Goal: Task Accomplishment & Management: Use online tool/utility

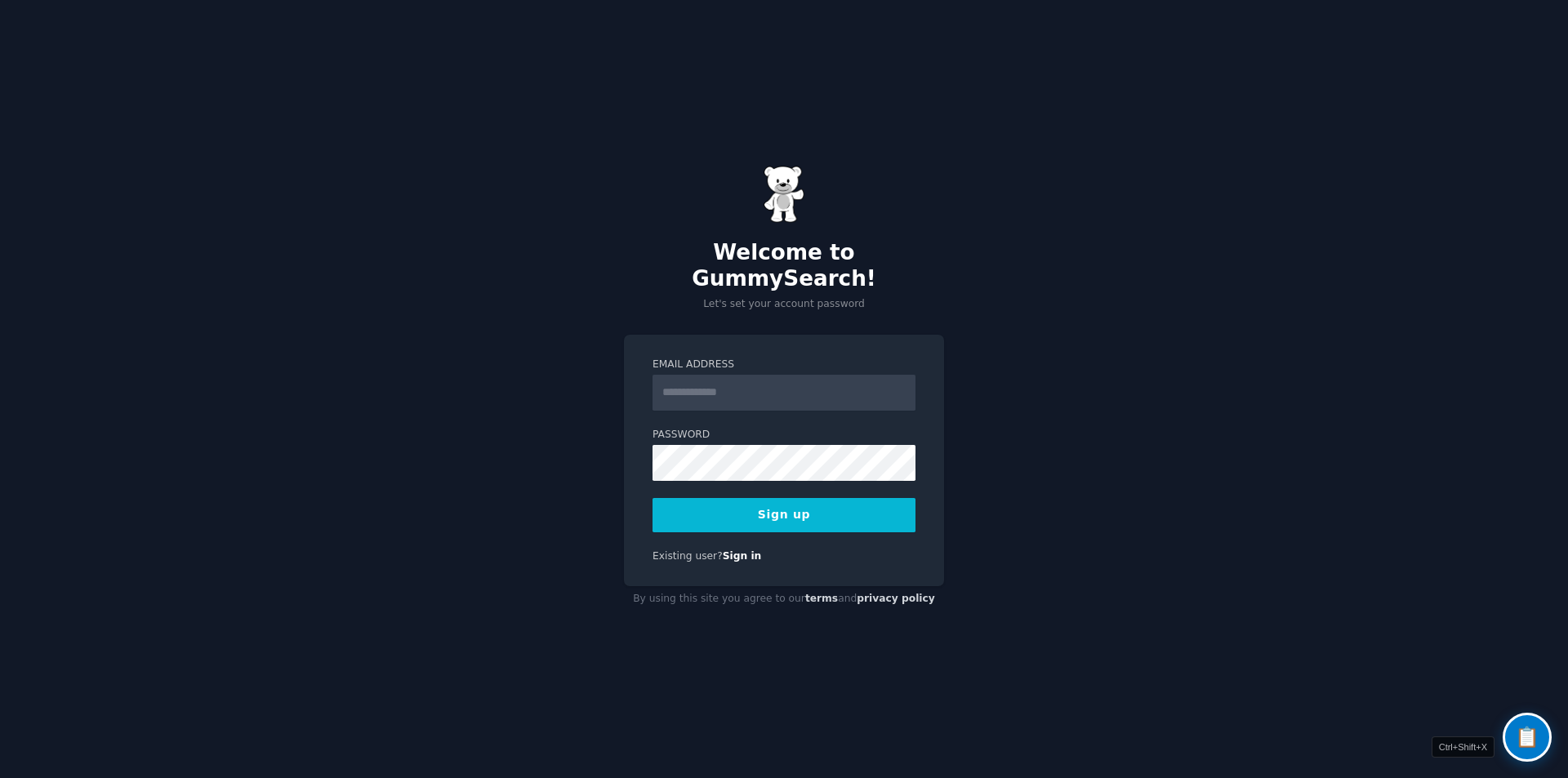
click at [733, 374] on input "Email Address" at bounding box center [784, 392] width 263 height 36
type input "**********"
click at [753, 510] on button "Sign up" at bounding box center [784, 515] width 263 height 34
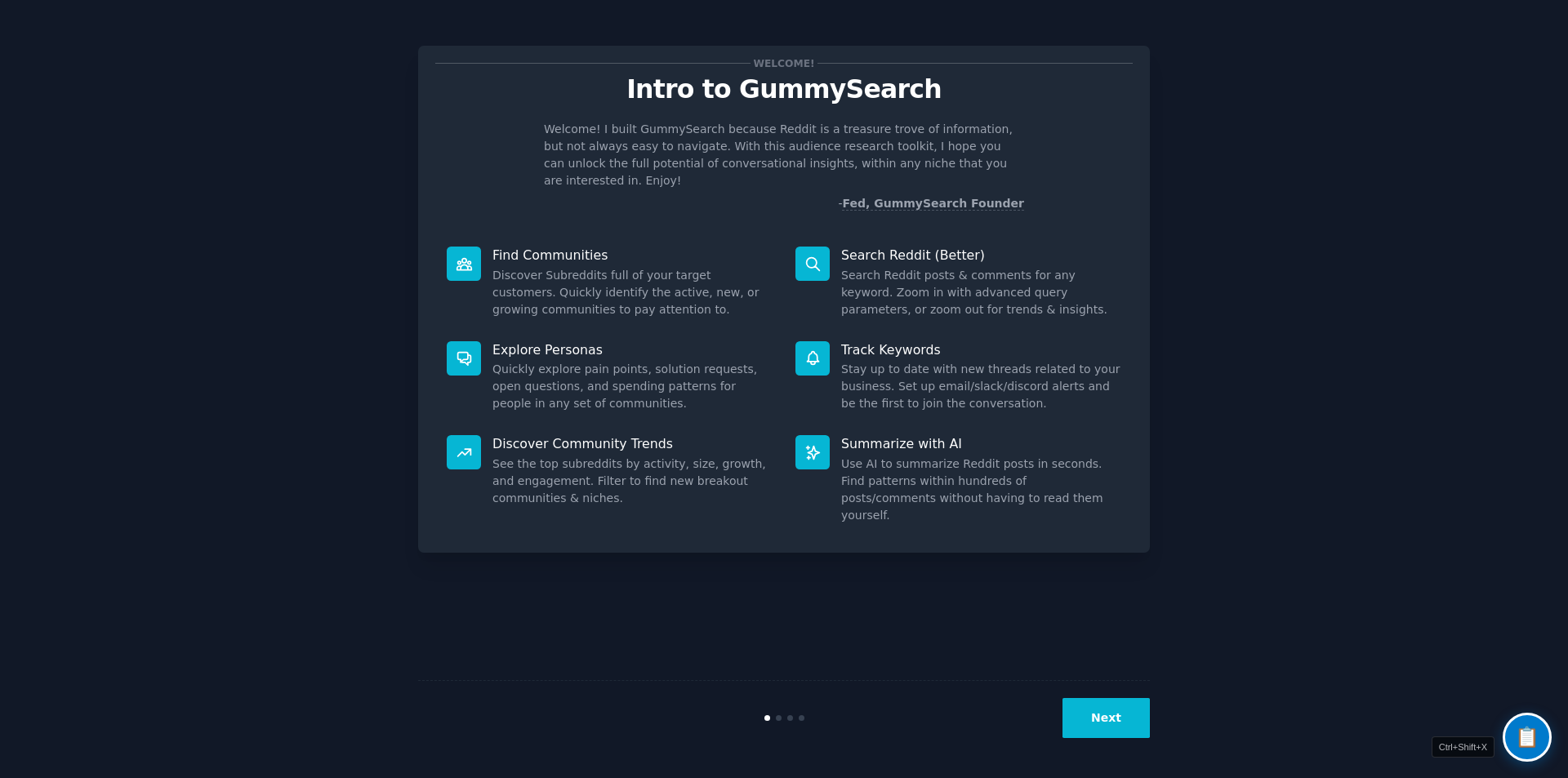
click at [1103, 715] on button "Next" at bounding box center [1106, 717] width 87 height 40
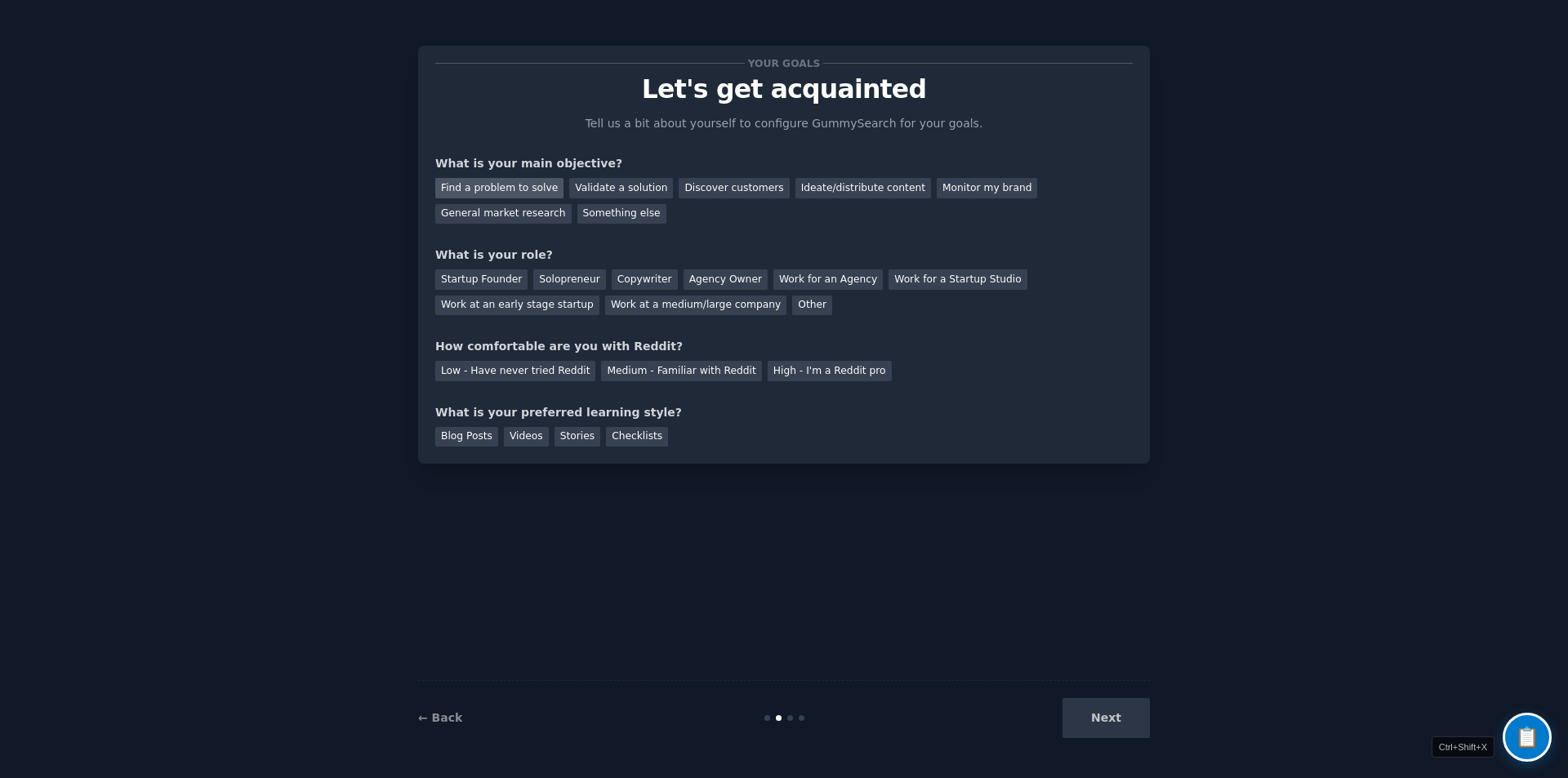
click at [533, 190] on div "Find a problem to solve" at bounding box center [499, 188] width 128 height 20
click at [721, 184] on div "Discover customers" at bounding box center [734, 188] width 110 height 20
click at [515, 191] on div "Find a problem to solve" at bounding box center [499, 188] width 128 height 20
click at [560, 284] on div "Solopreneur" at bounding box center [569, 279] width 72 height 20
click at [651, 374] on div "Medium - Familiar with Reddit" at bounding box center [680, 371] width 160 height 20
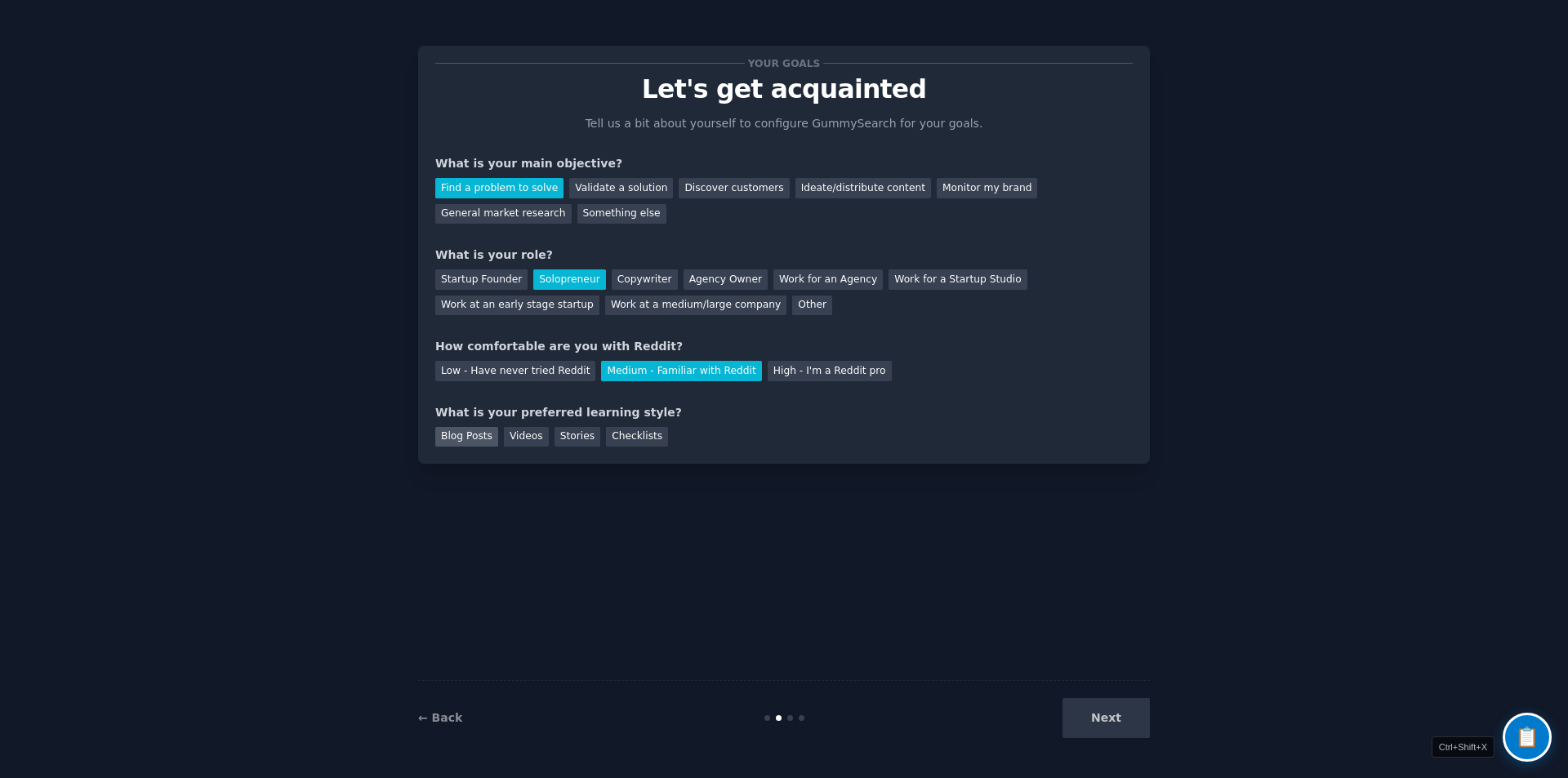
click at [483, 441] on div "Blog Posts" at bounding box center [467, 436] width 63 height 20
click at [1083, 720] on button "Next" at bounding box center [1106, 717] width 87 height 40
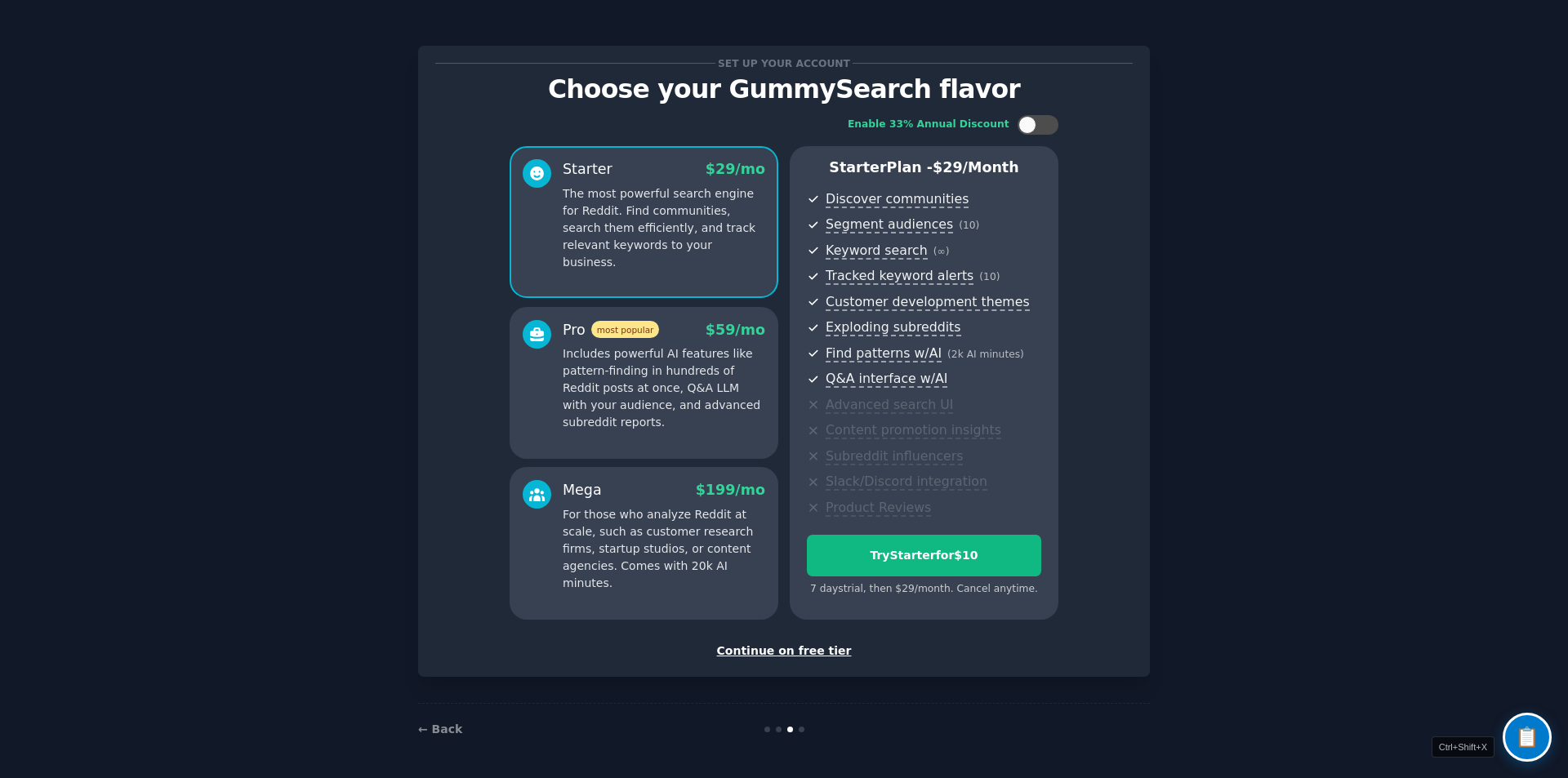
click at [792, 645] on div "Continue on free tier" at bounding box center [784, 651] width 698 height 17
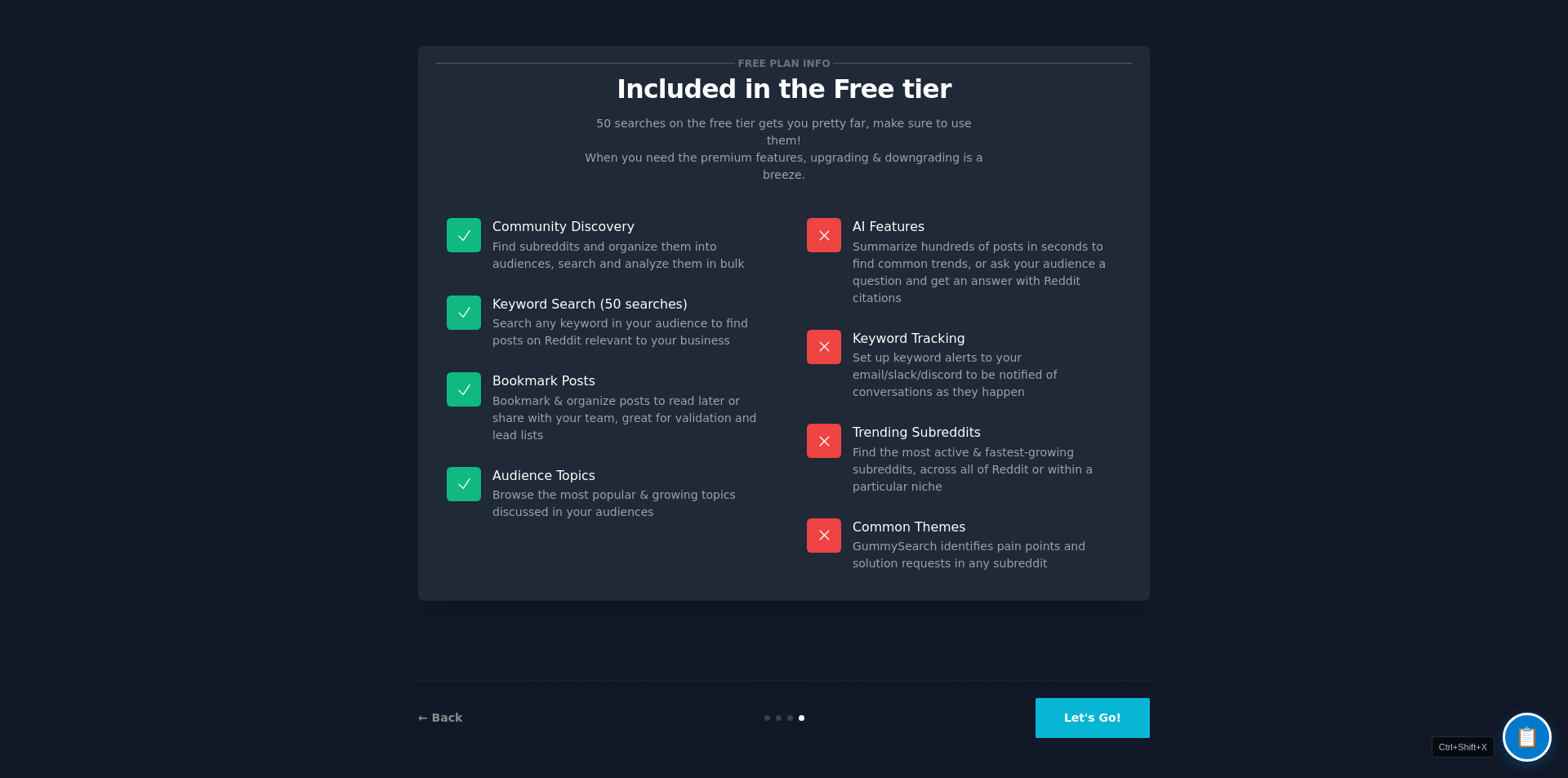
click at [1081, 713] on button "Let's Go!" at bounding box center [1093, 717] width 114 height 40
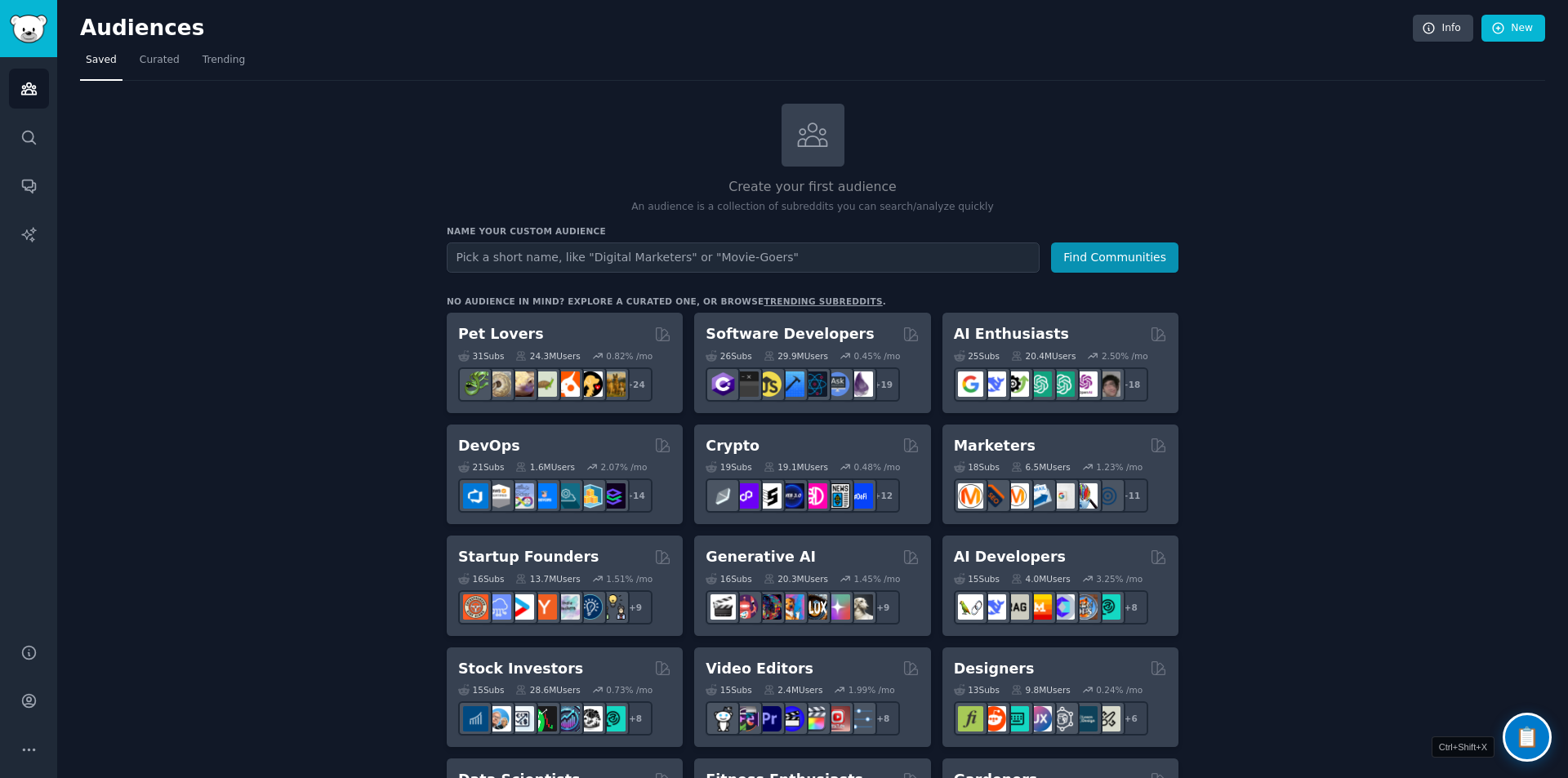
click at [590, 260] on input "text" at bounding box center [743, 257] width 593 height 30
type input "automation"
click at [1051, 243] on button "Find Communities" at bounding box center [1115, 257] width 128 height 30
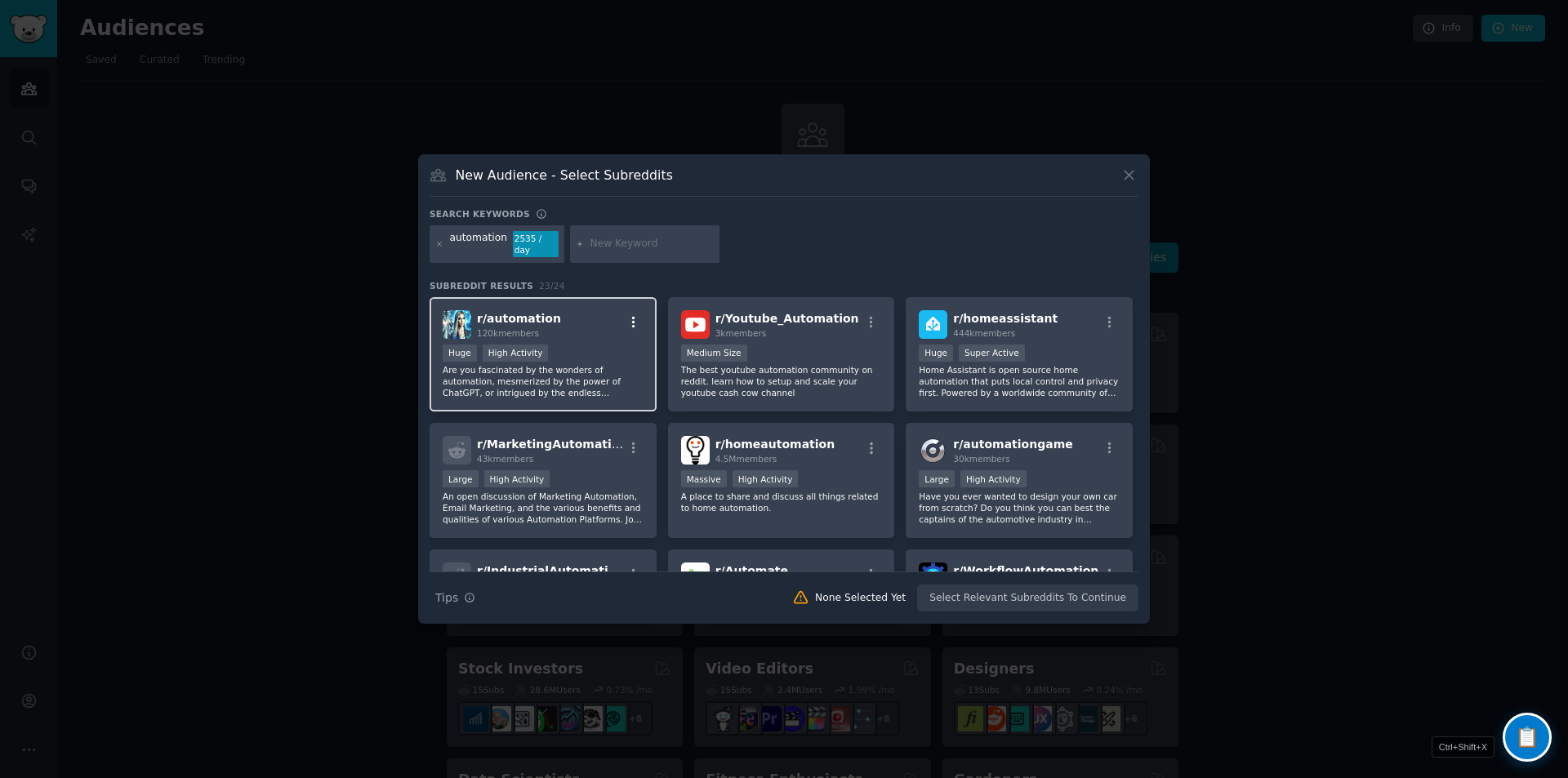
click at [630, 320] on icon "button" at bounding box center [633, 322] width 15 height 15
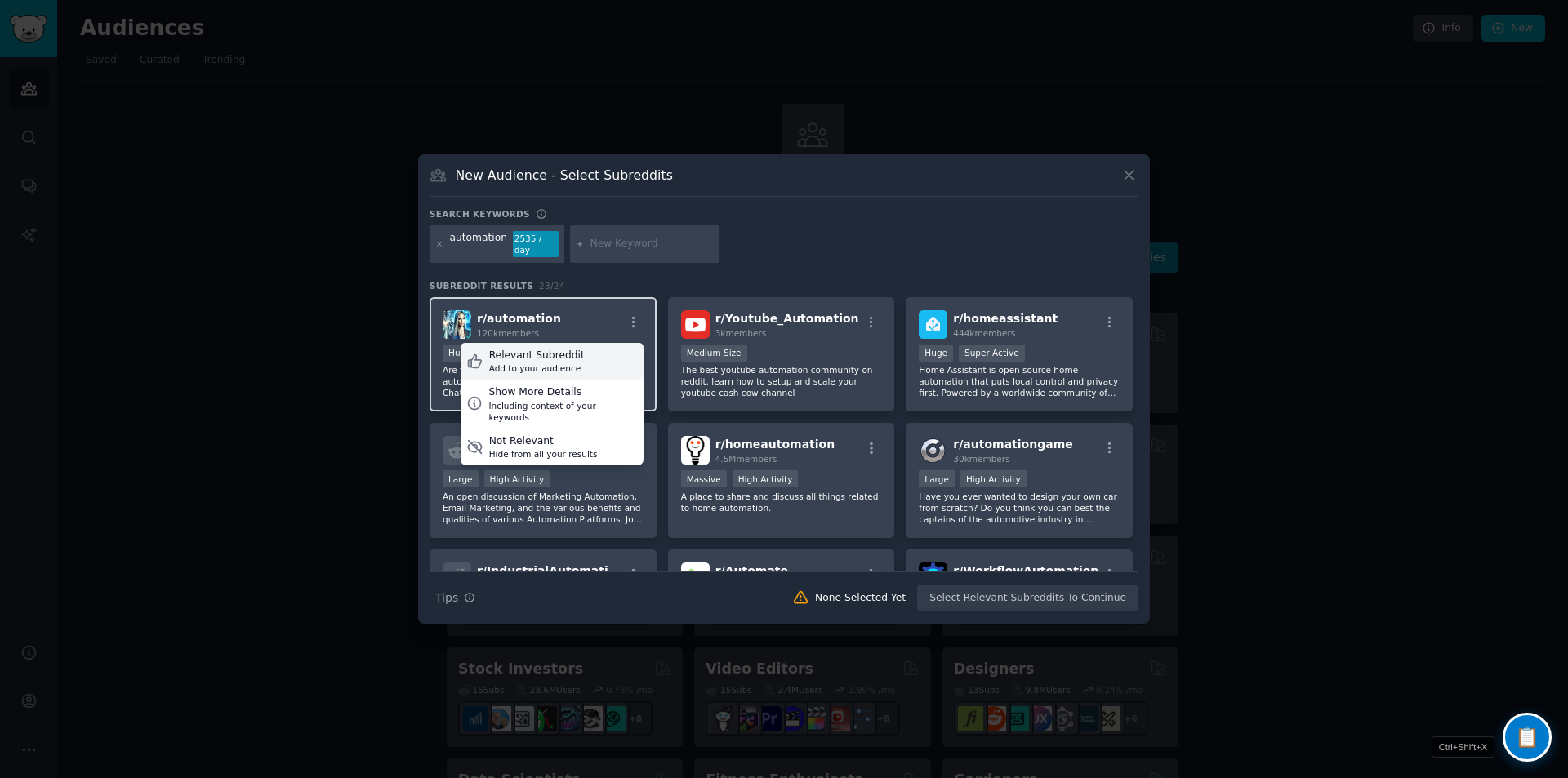
click at [555, 353] on div "Relevant Subreddit" at bounding box center [536, 355] width 96 height 15
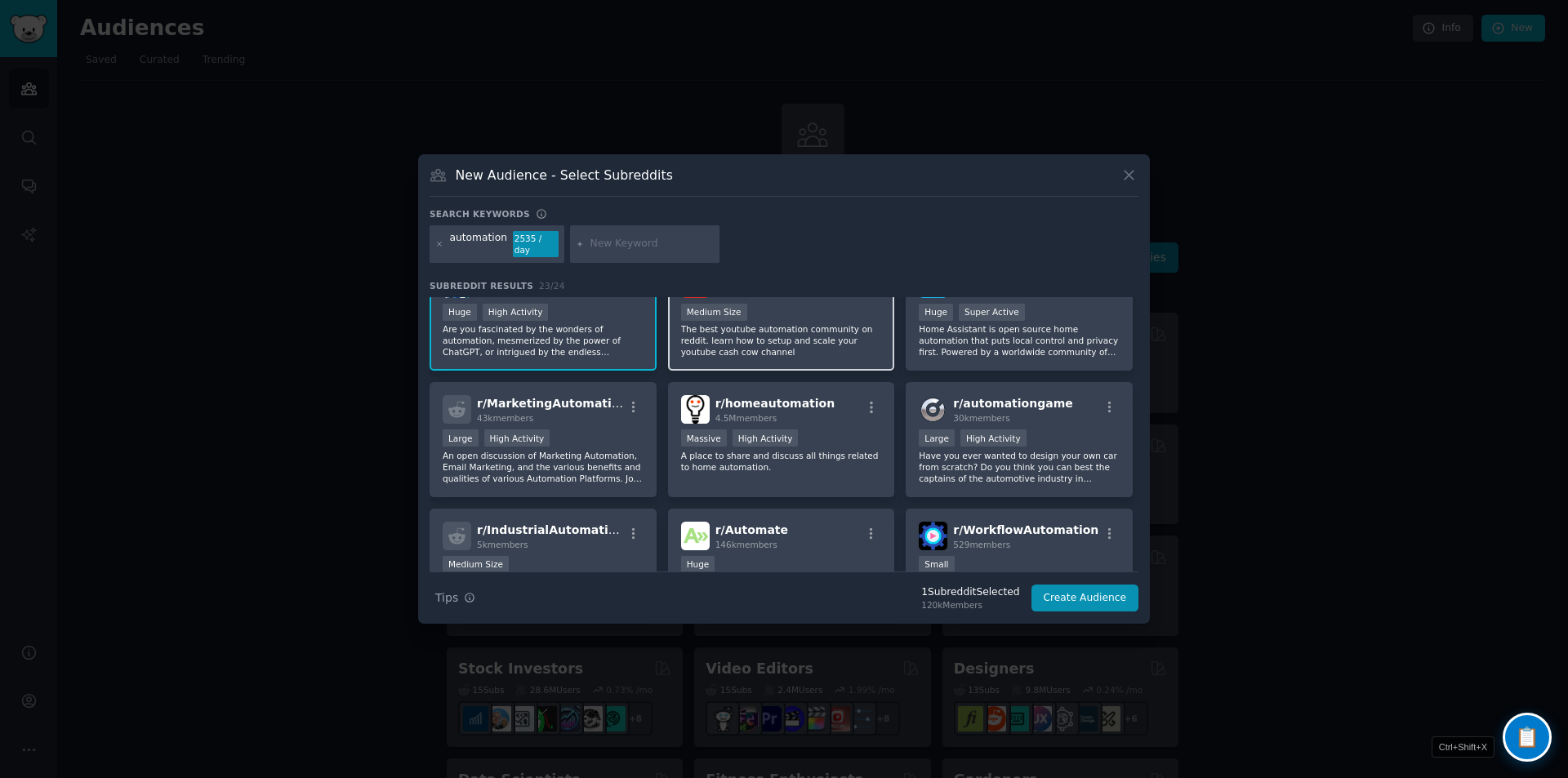
scroll to position [71, 0]
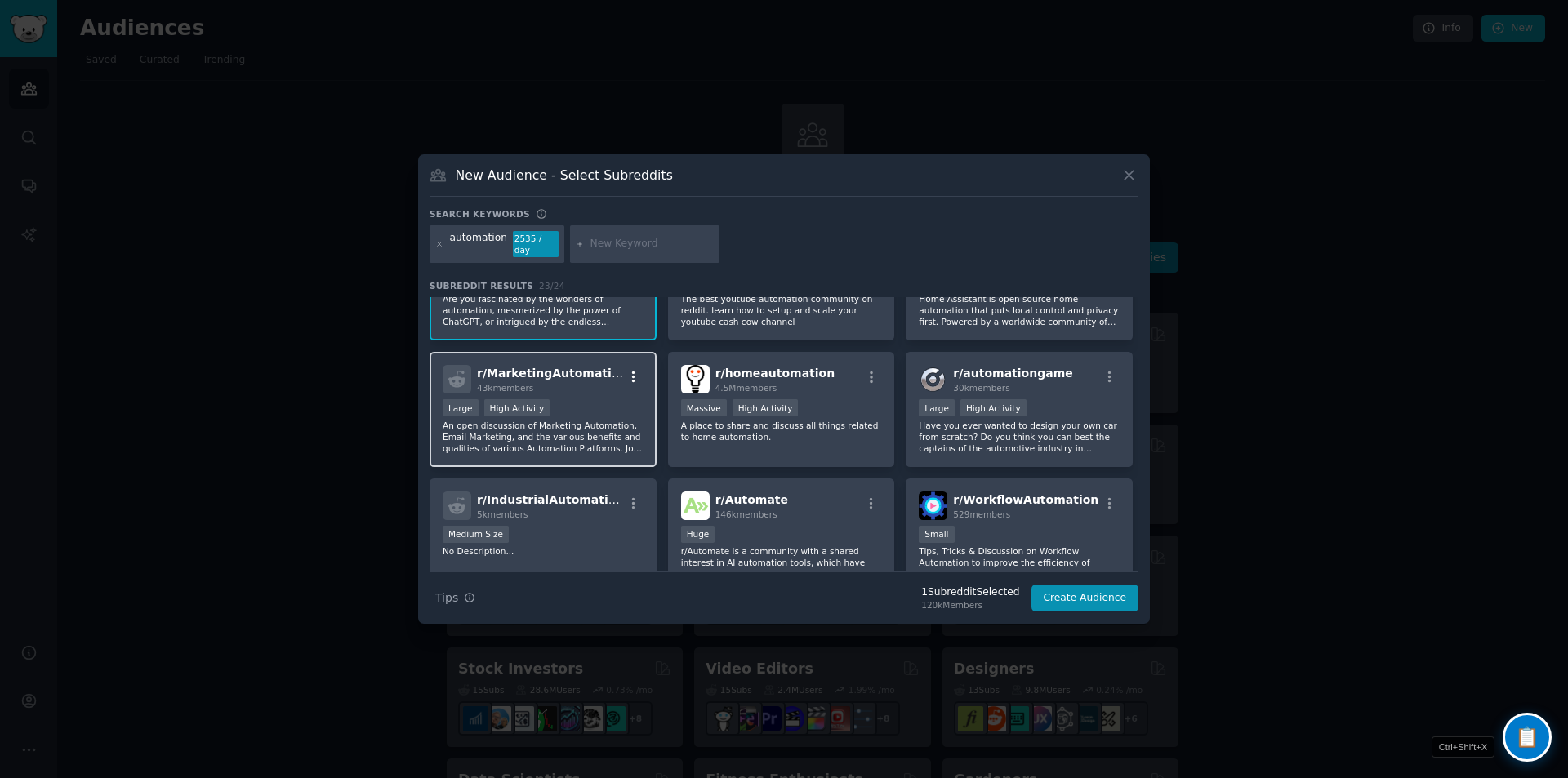
click at [630, 372] on icon "button" at bounding box center [633, 376] width 15 height 15
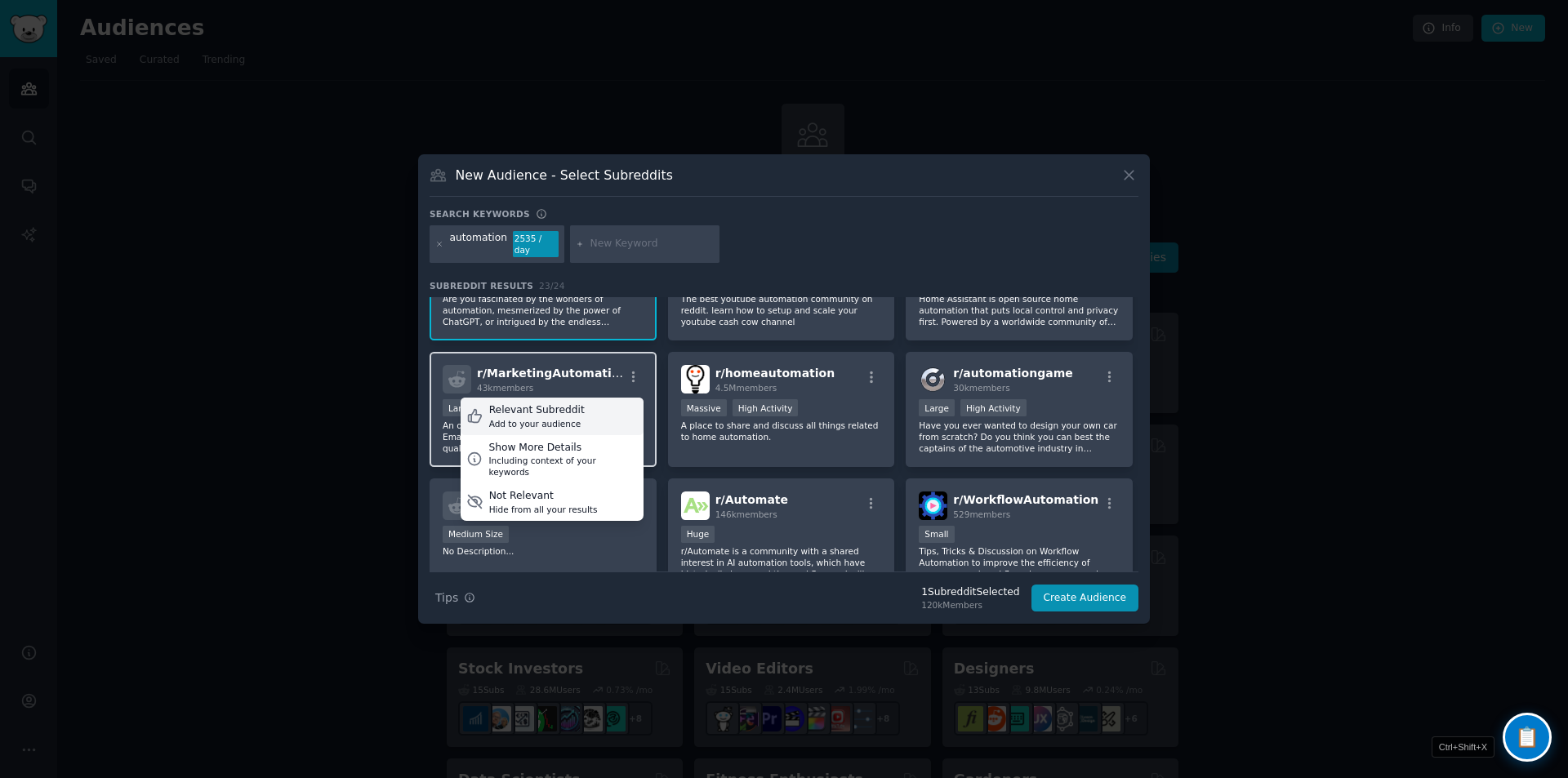
click at [583, 405] on div "Relevant Subreddit Add to your audience" at bounding box center [552, 416] width 183 height 38
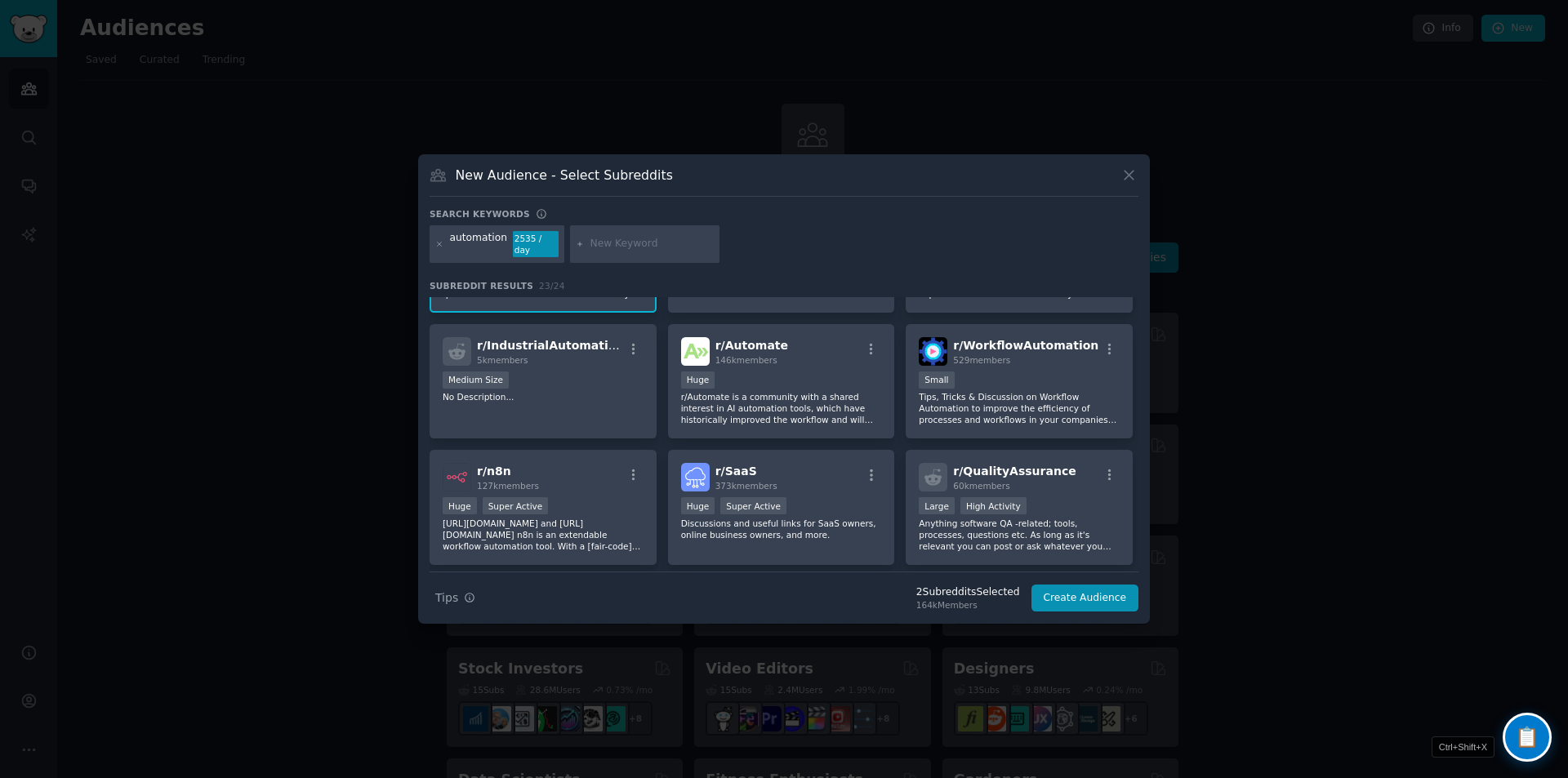
scroll to position [219, 0]
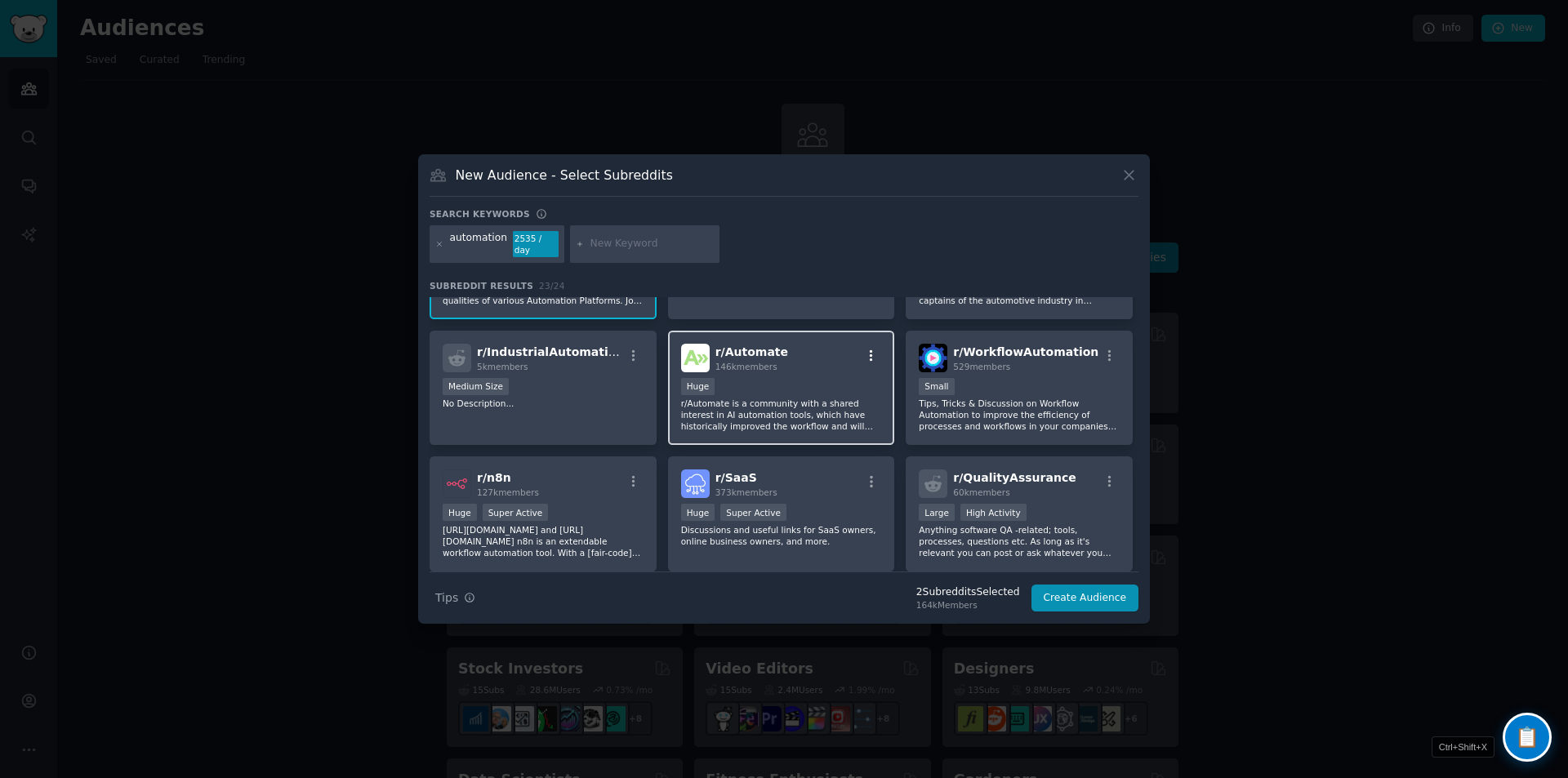
click at [870, 354] on icon "button" at bounding box center [871, 355] width 15 height 15
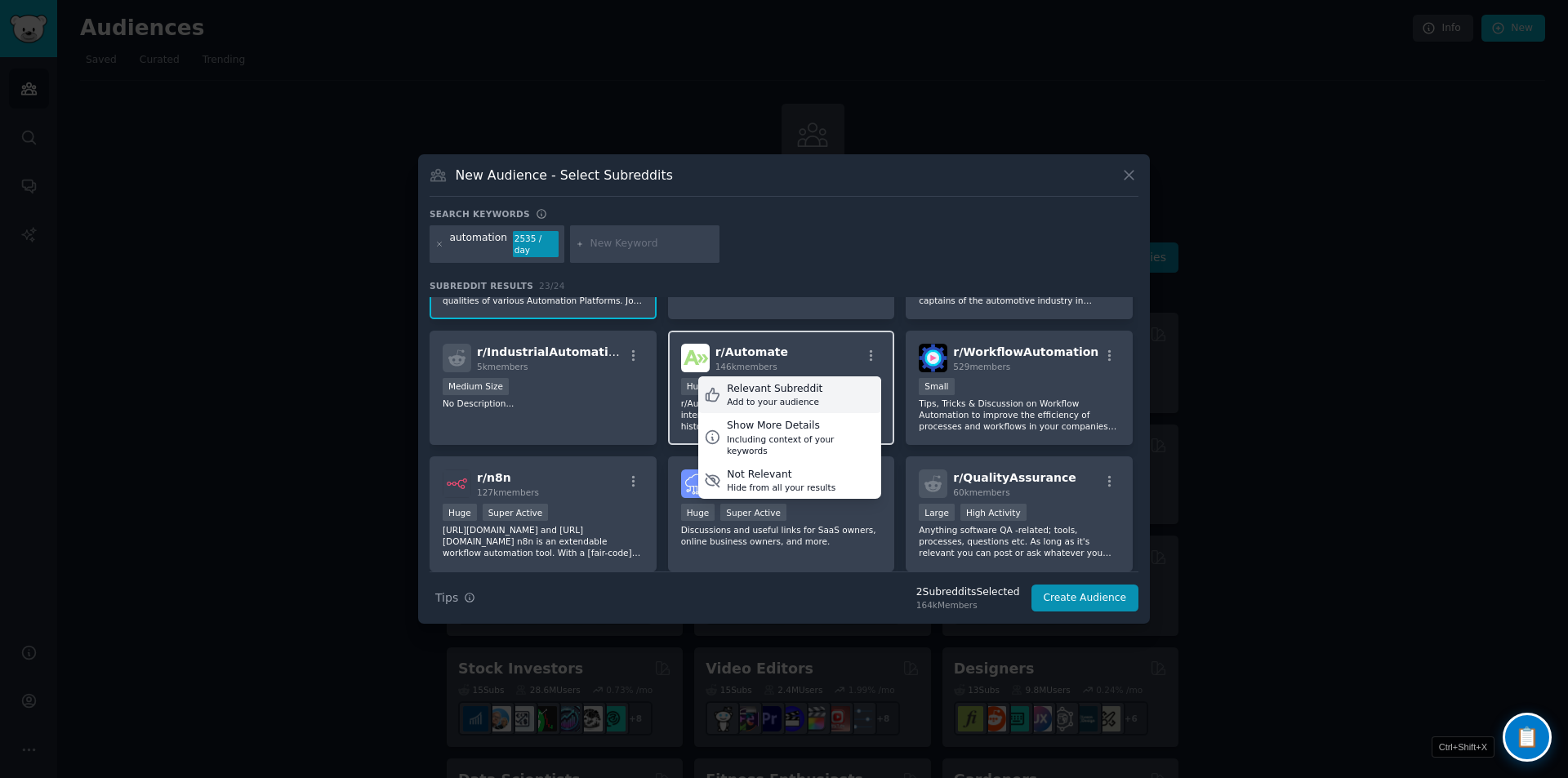
click at [799, 396] on div "Add to your audience" at bounding box center [774, 402] width 96 height 12
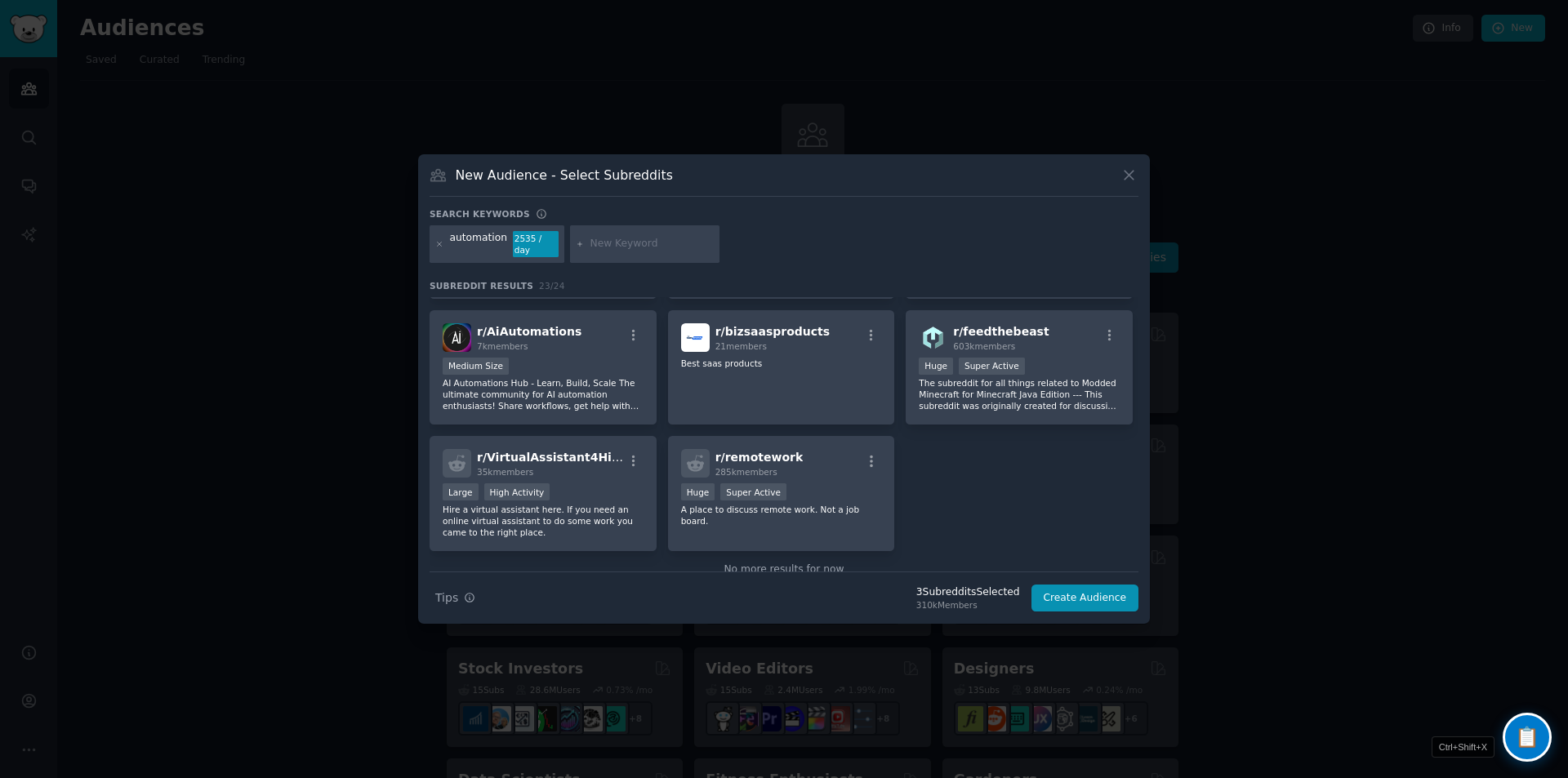
scroll to position [727, 0]
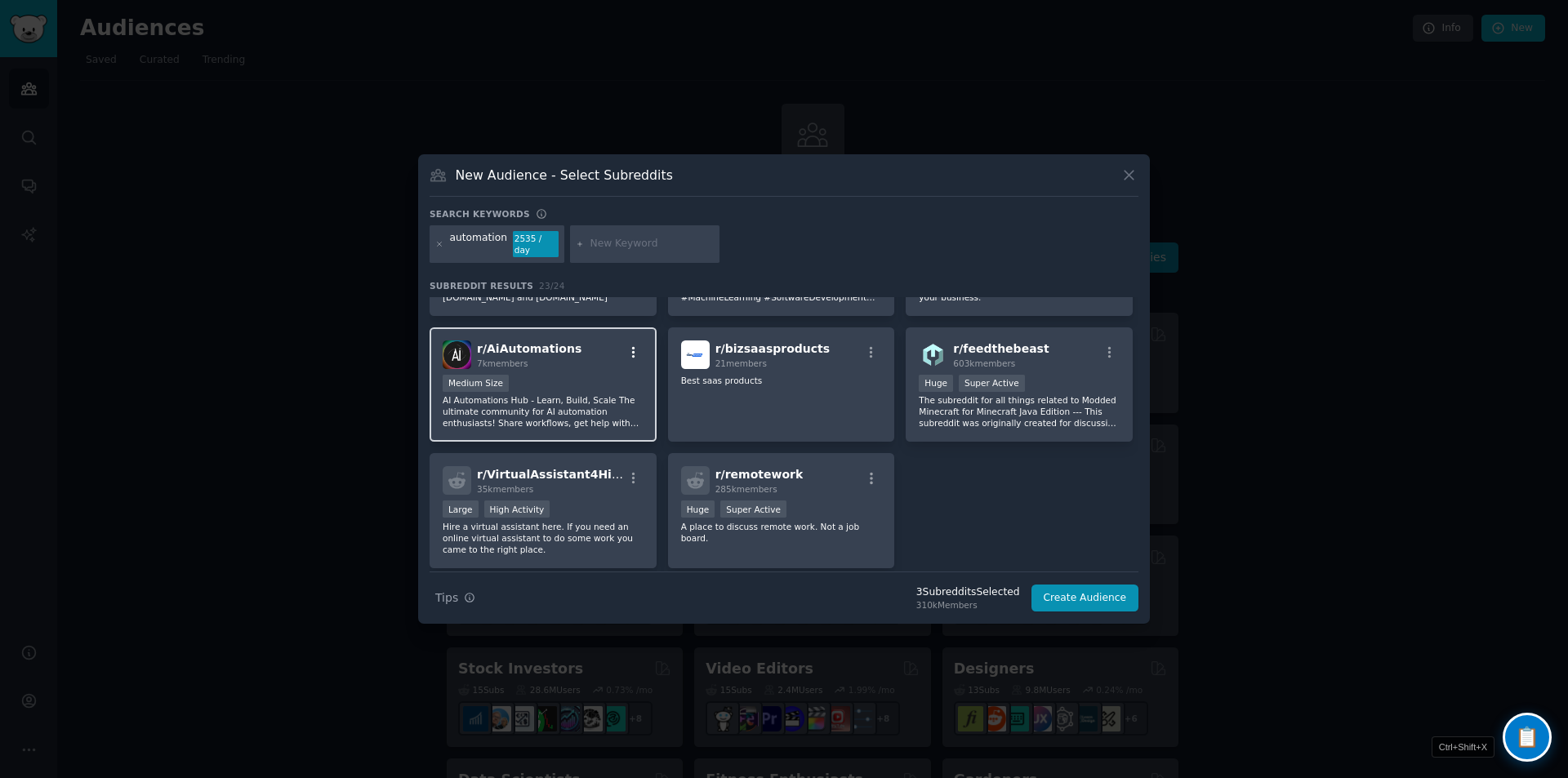
click at [632, 352] on icon "button" at bounding box center [633, 352] width 3 height 12
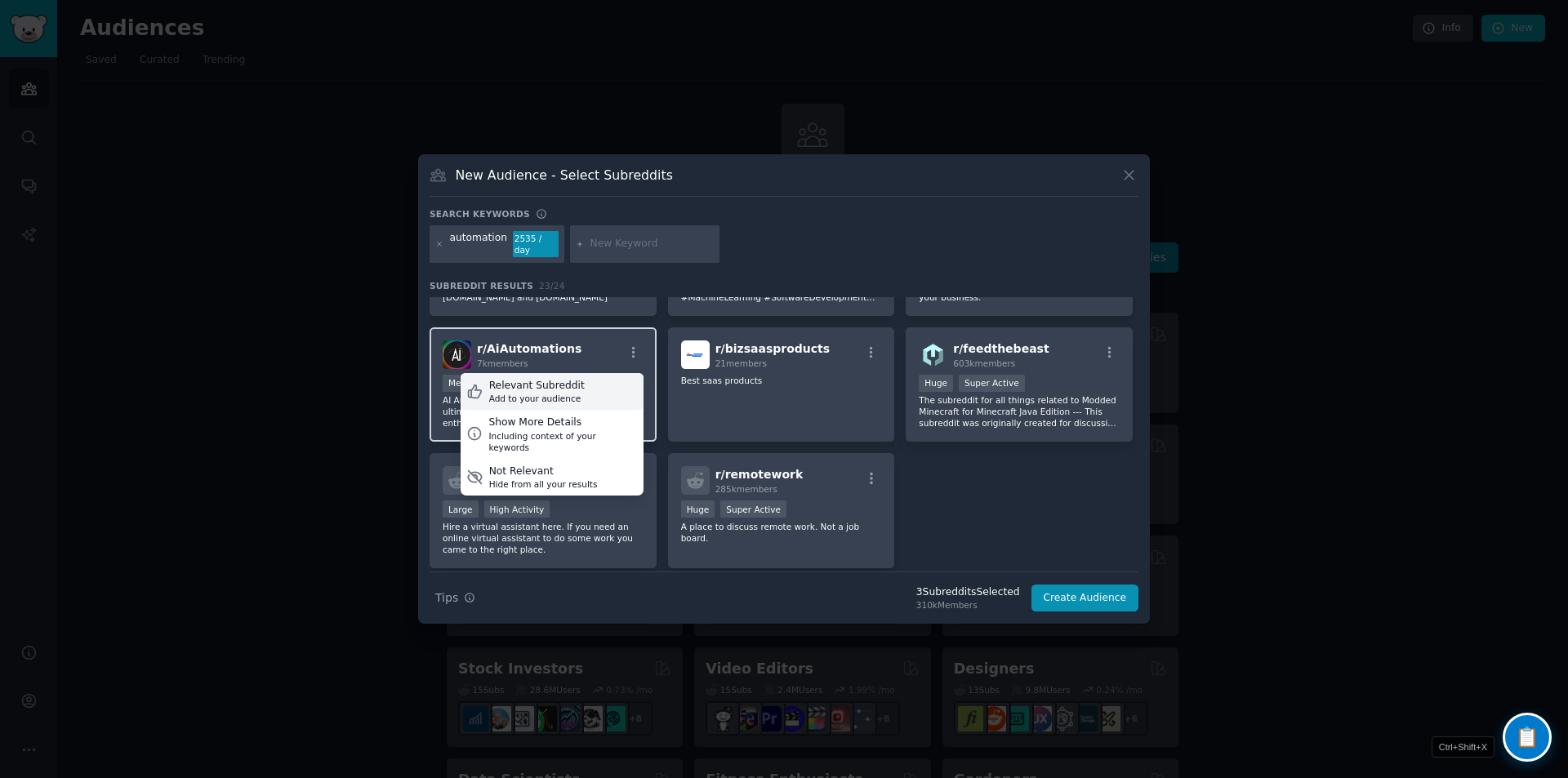
click at [544, 381] on div "Relevant Subreddit" at bounding box center [536, 386] width 96 height 15
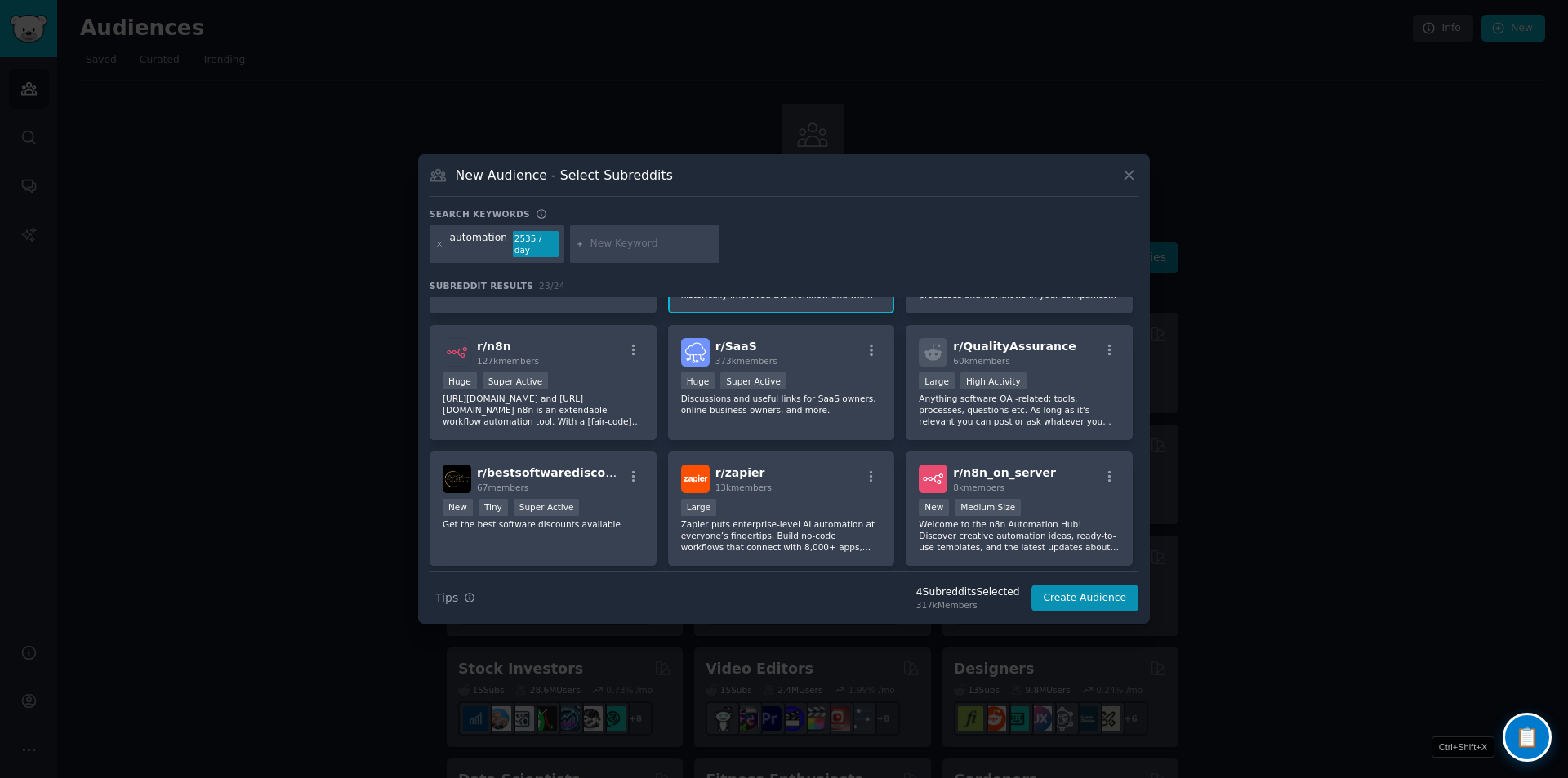
scroll to position [0, 0]
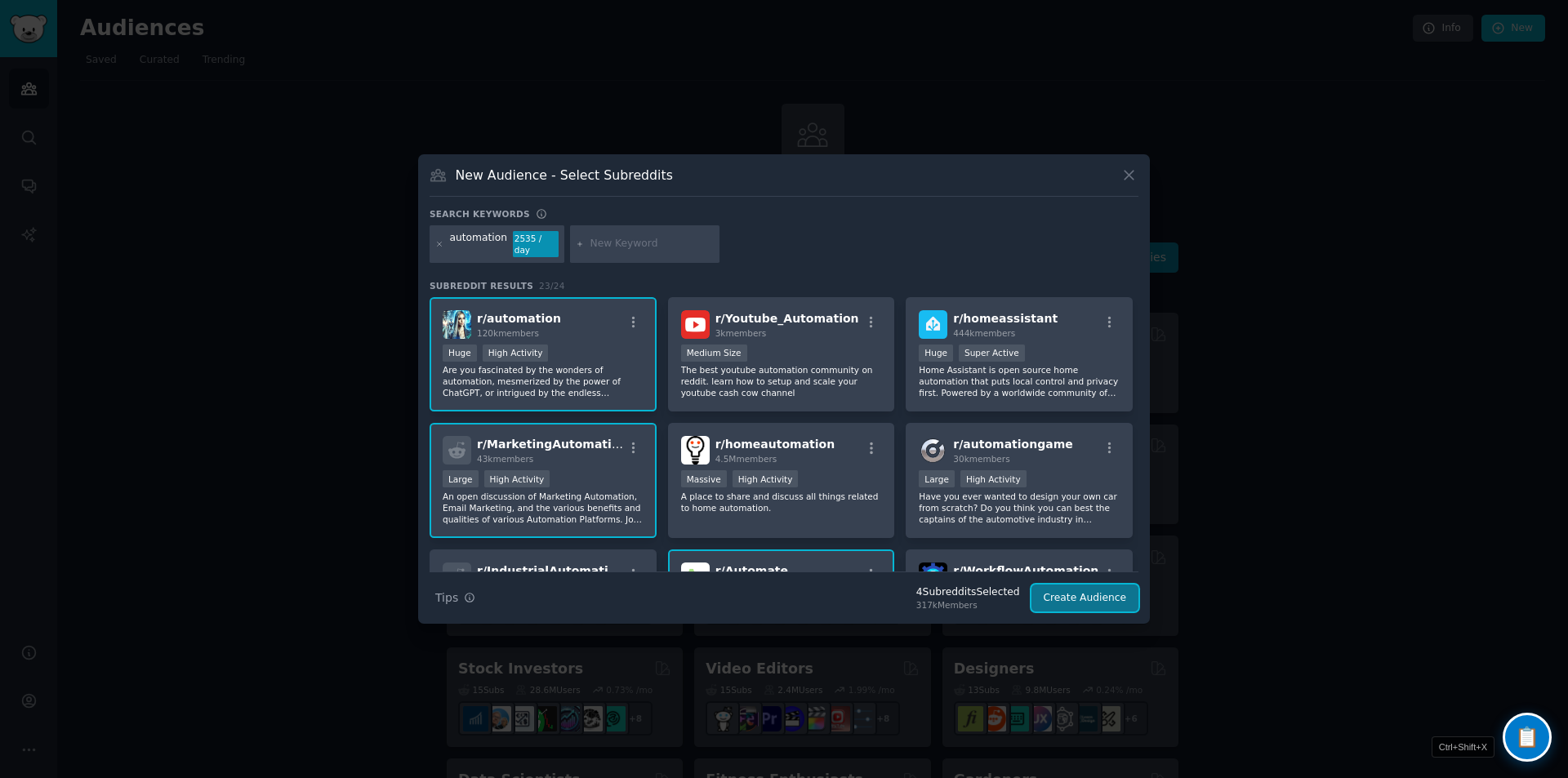
click at [1077, 593] on button "Create Audience" at bounding box center [1085, 598] width 107 height 28
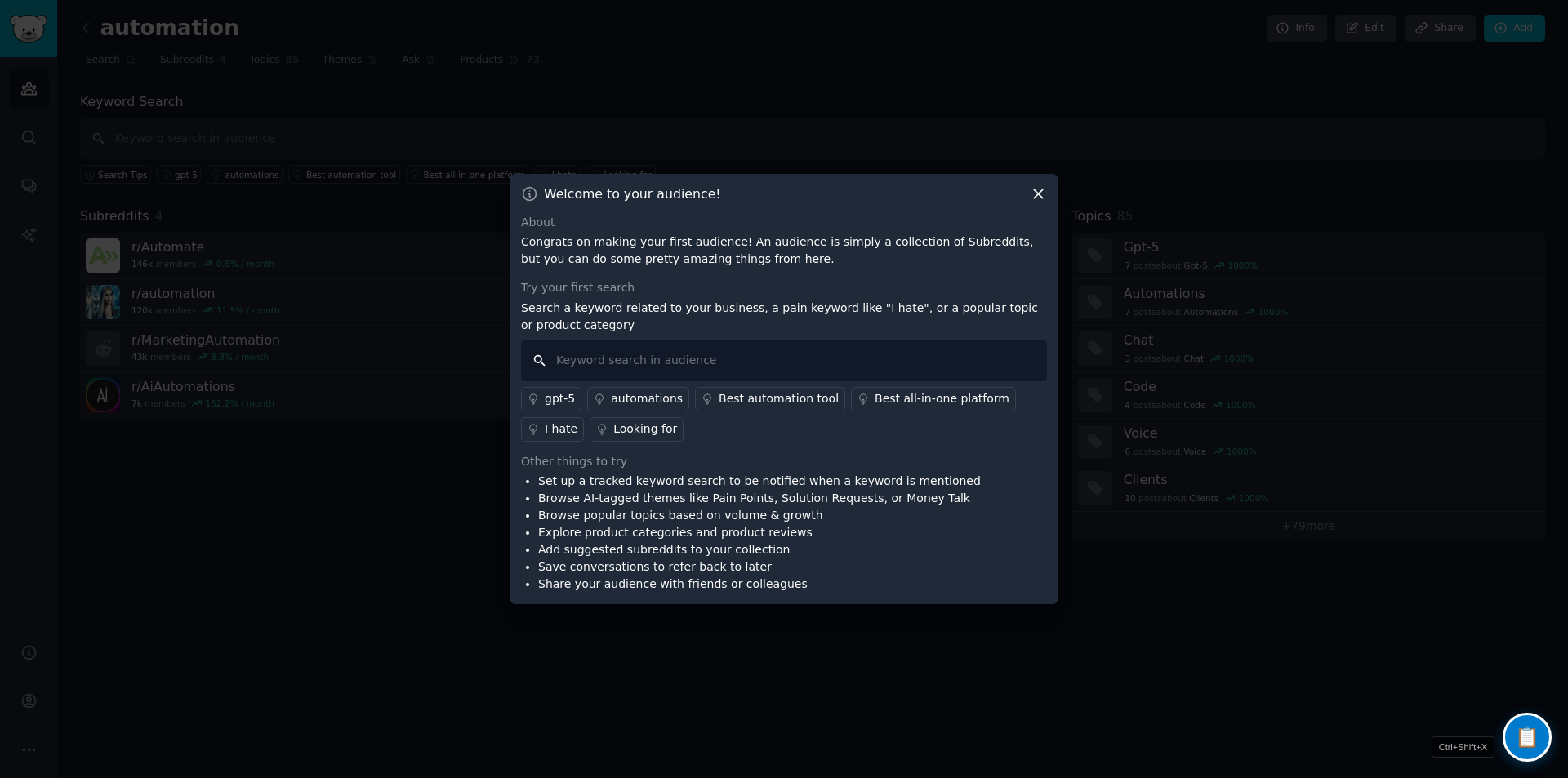
click at [713, 366] on input "text" at bounding box center [783, 360] width 526 height 42
click at [646, 427] on div "Looking for" at bounding box center [646, 430] width 64 height 17
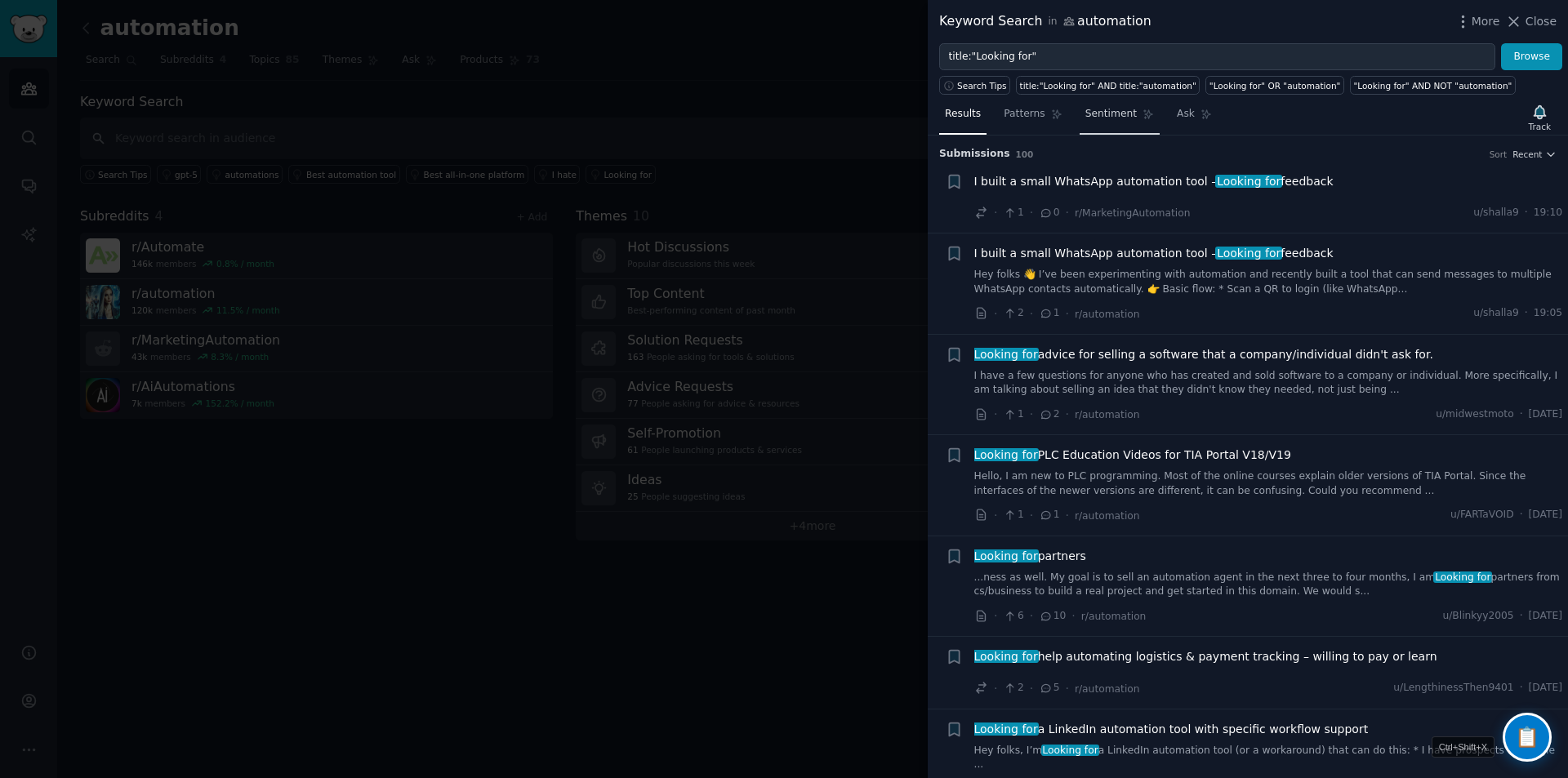
click at [1117, 112] on span "Sentiment" at bounding box center [1110, 114] width 51 height 15
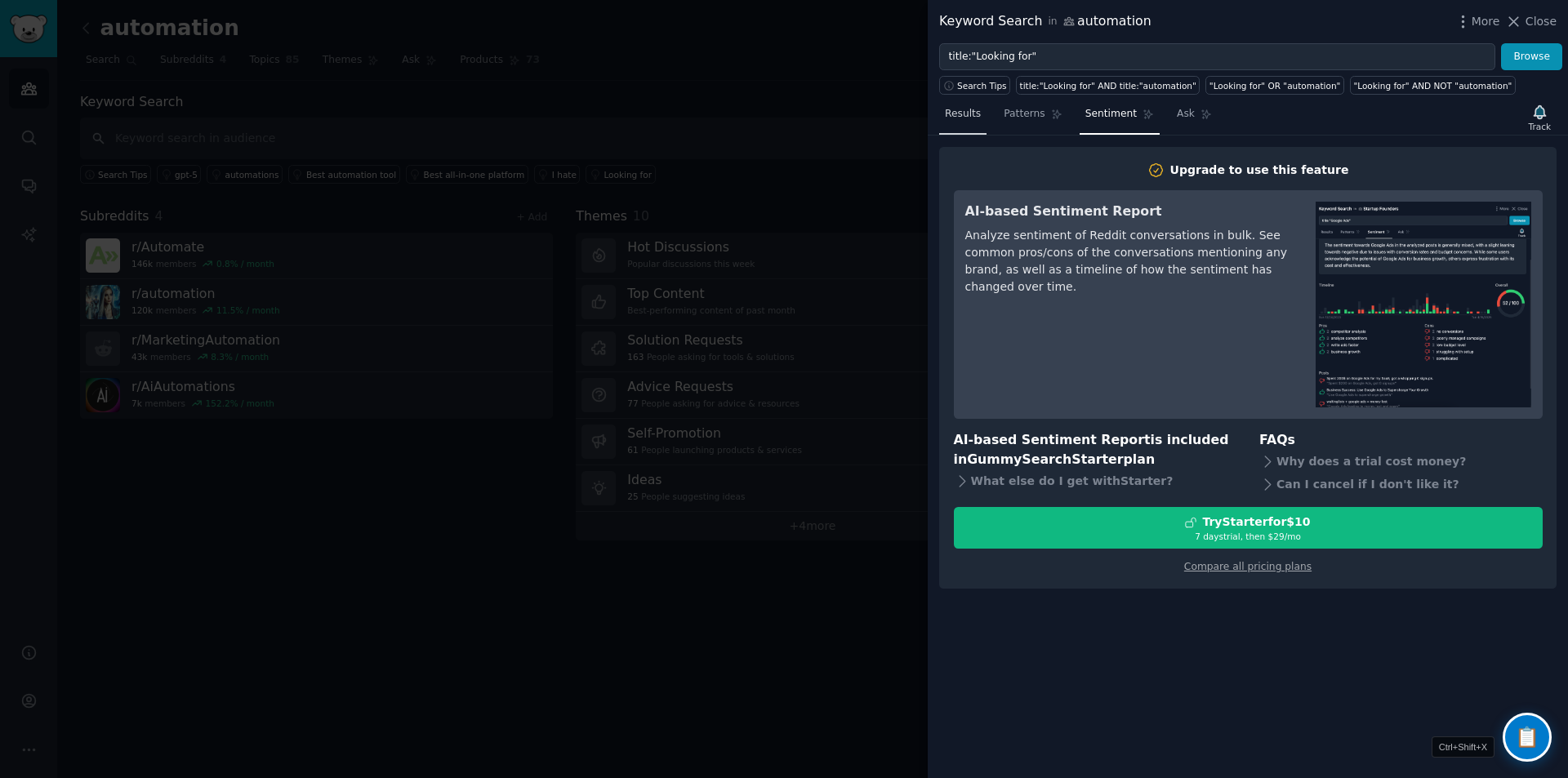
click at [962, 116] on span "Results" at bounding box center [962, 114] width 36 height 15
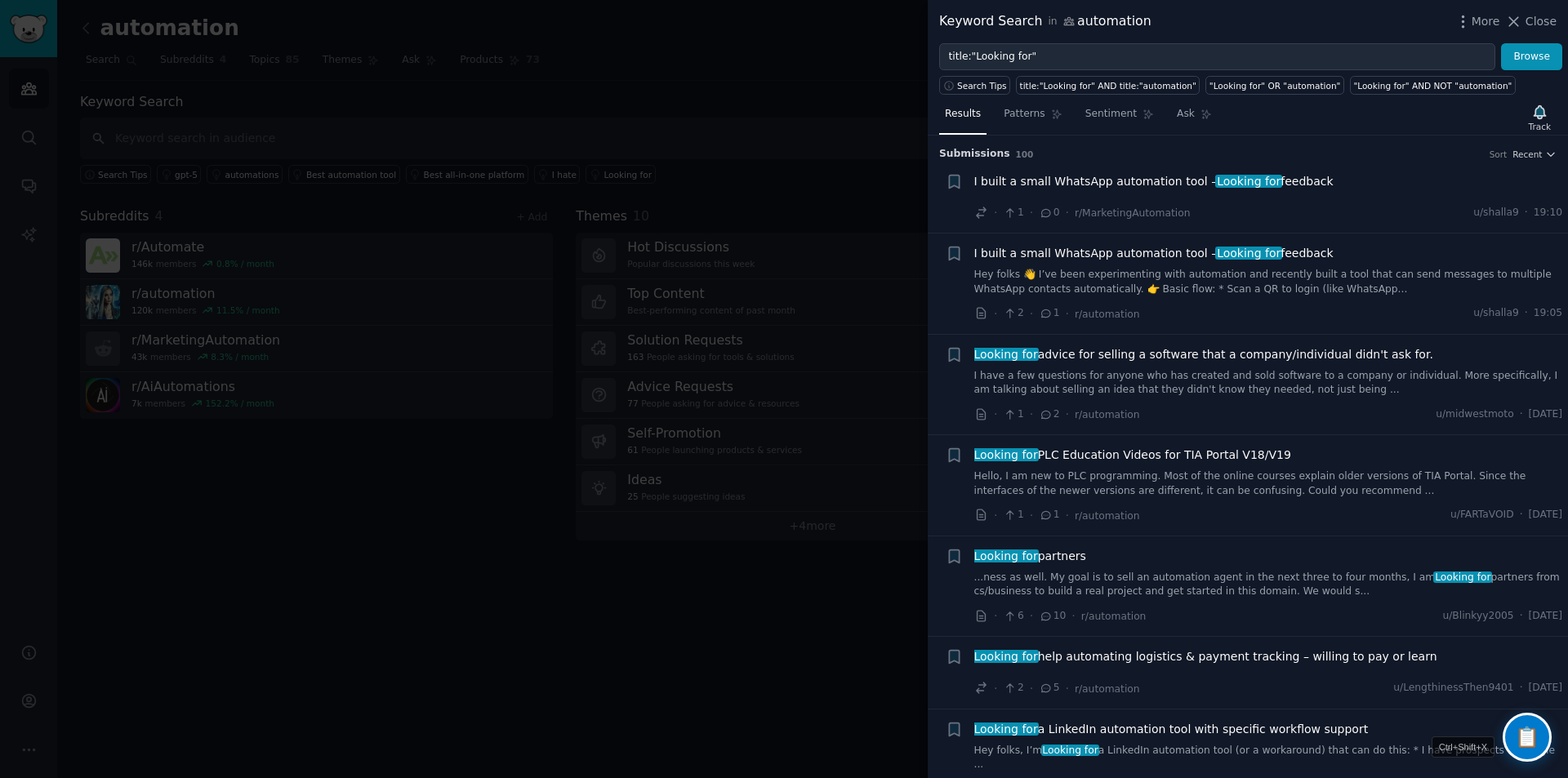
click at [758, 588] on div at bounding box center [784, 389] width 1568 height 778
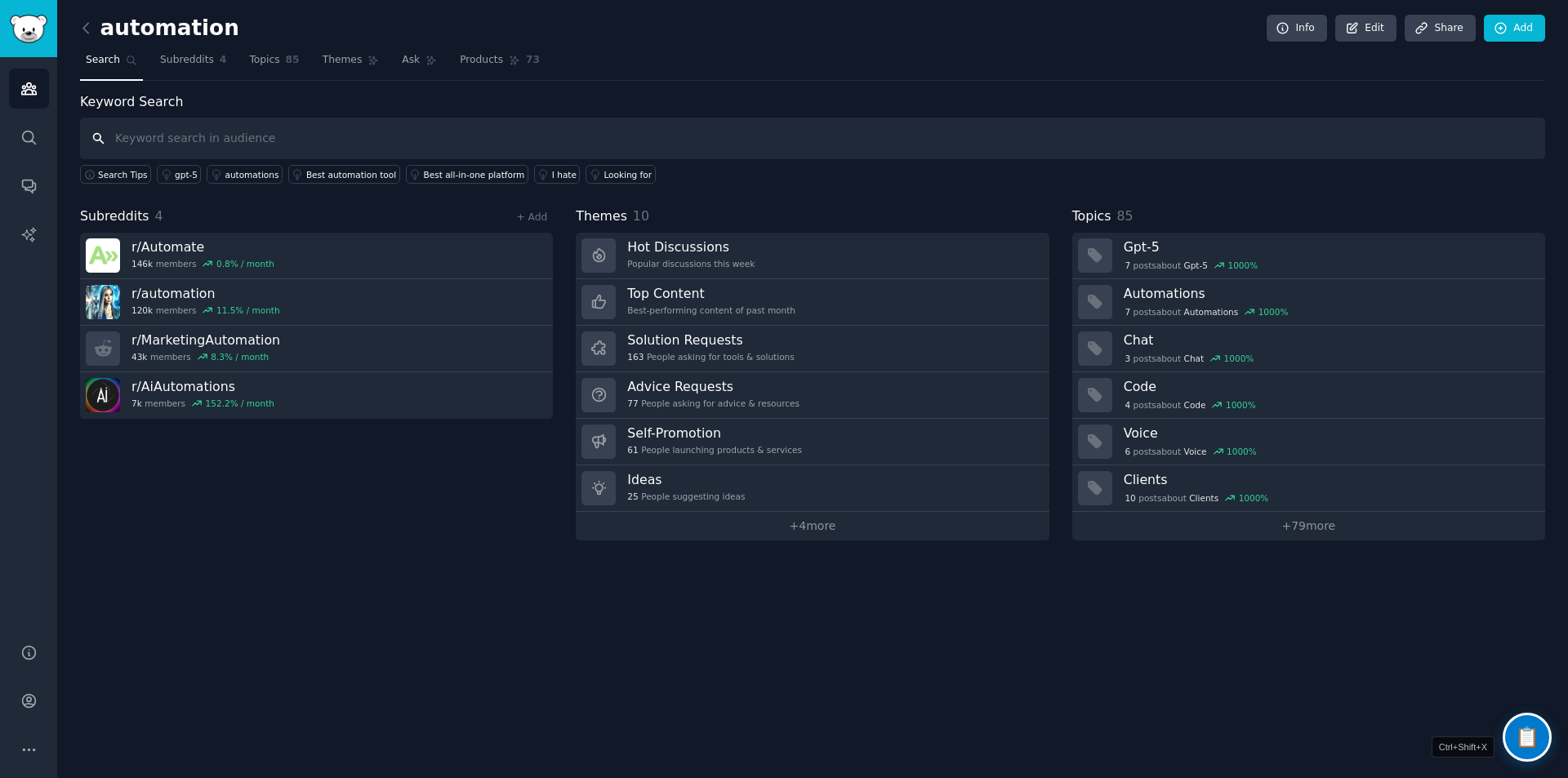
click at [181, 138] on input "text" at bounding box center [813, 138] width 1465 height 42
type input "looking for"
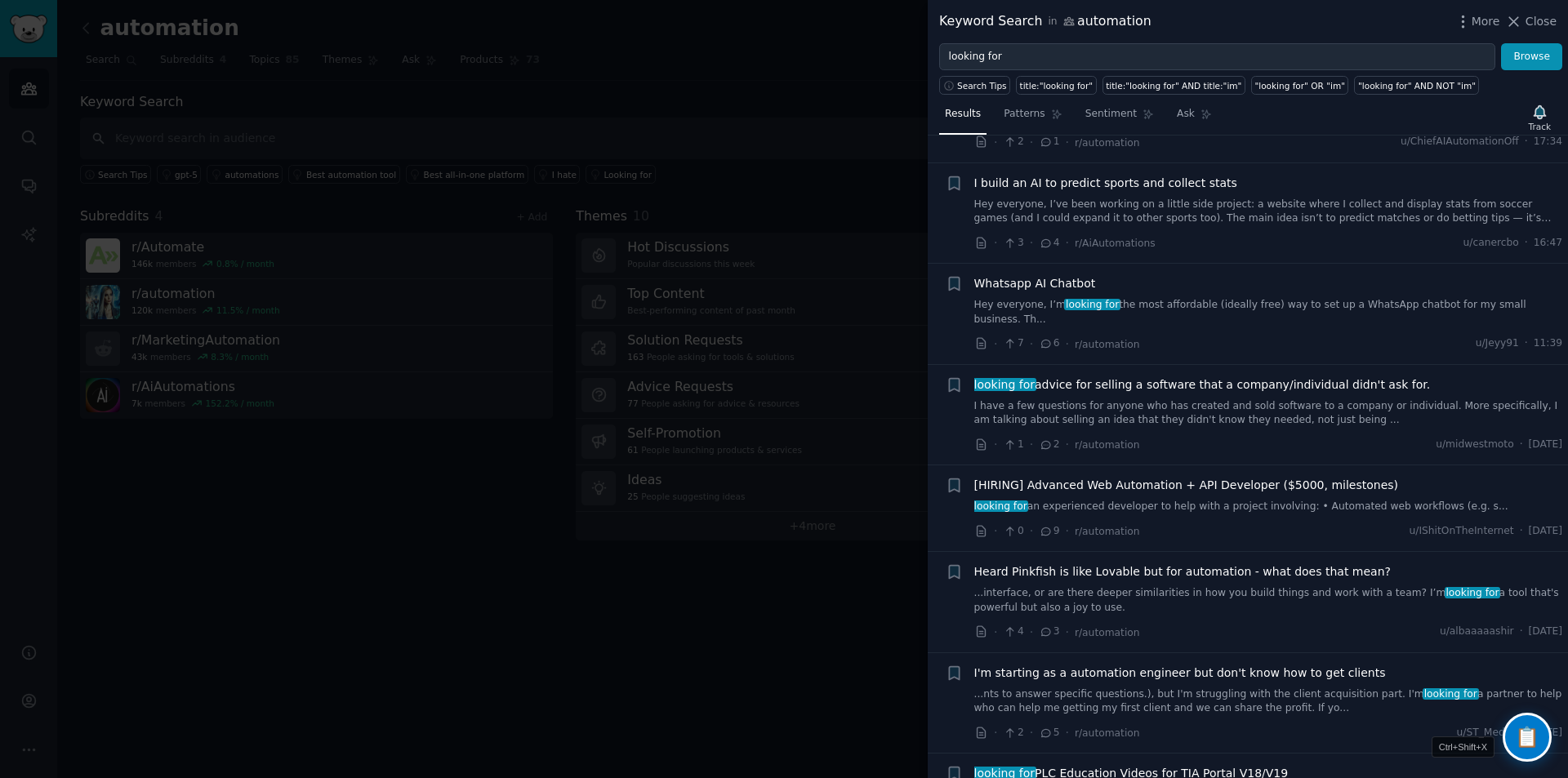
scroll to position [376, 0]
click at [800, 622] on div at bounding box center [784, 389] width 1568 height 778
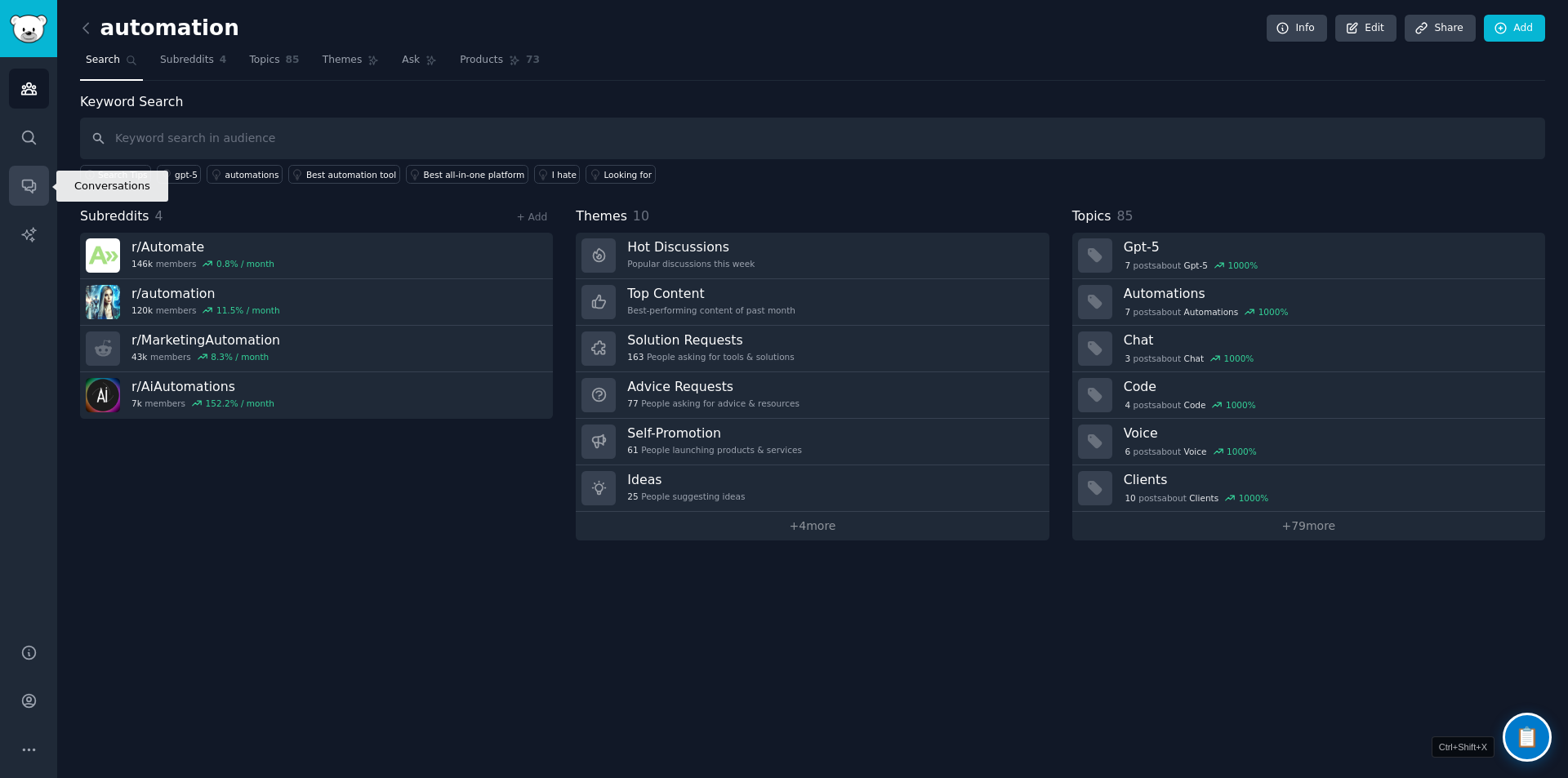
click at [28, 195] on link "Conversations" at bounding box center [28, 185] width 40 height 40
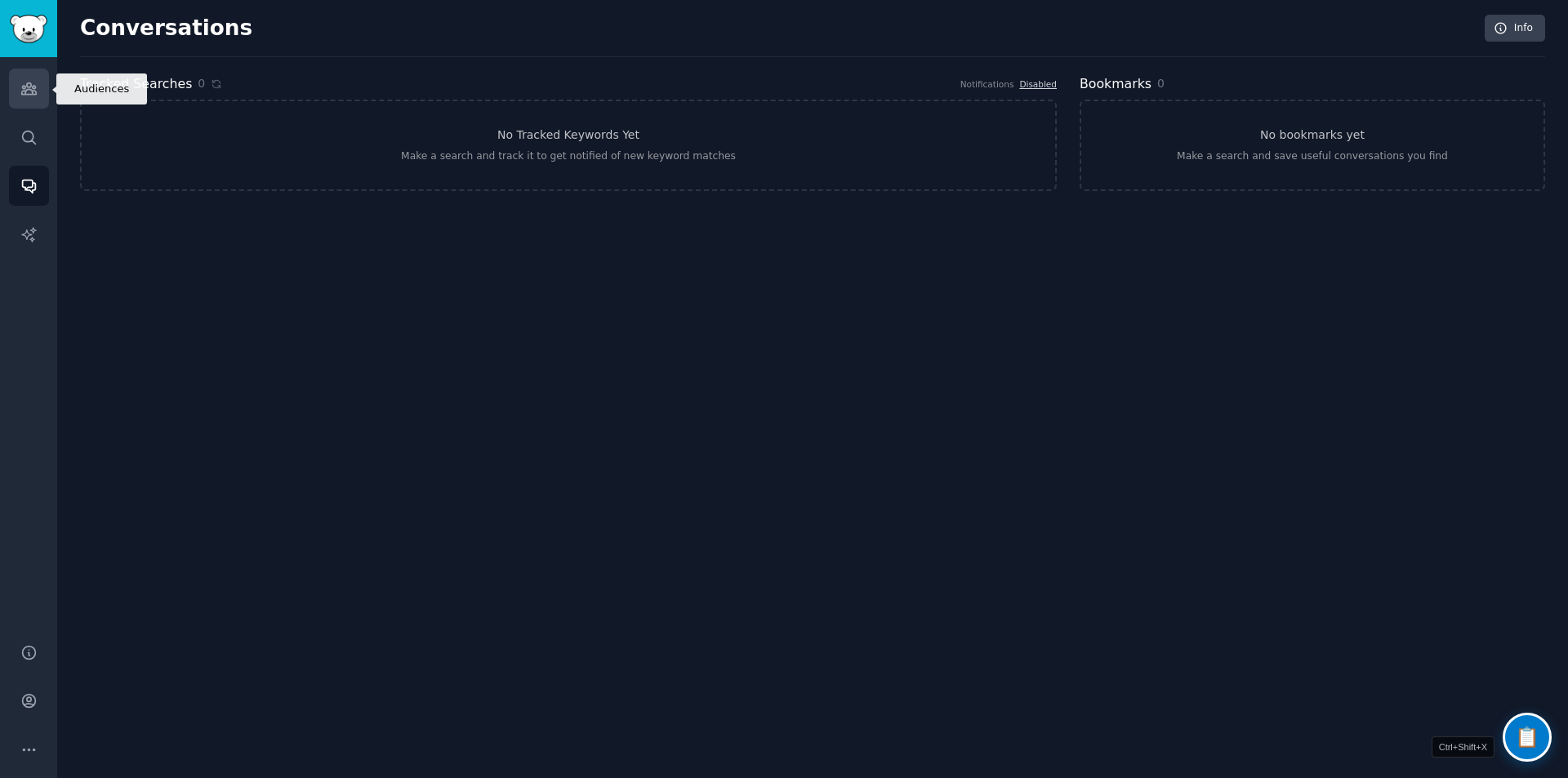
click at [29, 93] on icon "Sidebar" at bounding box center [29, 89] width 17 height 17
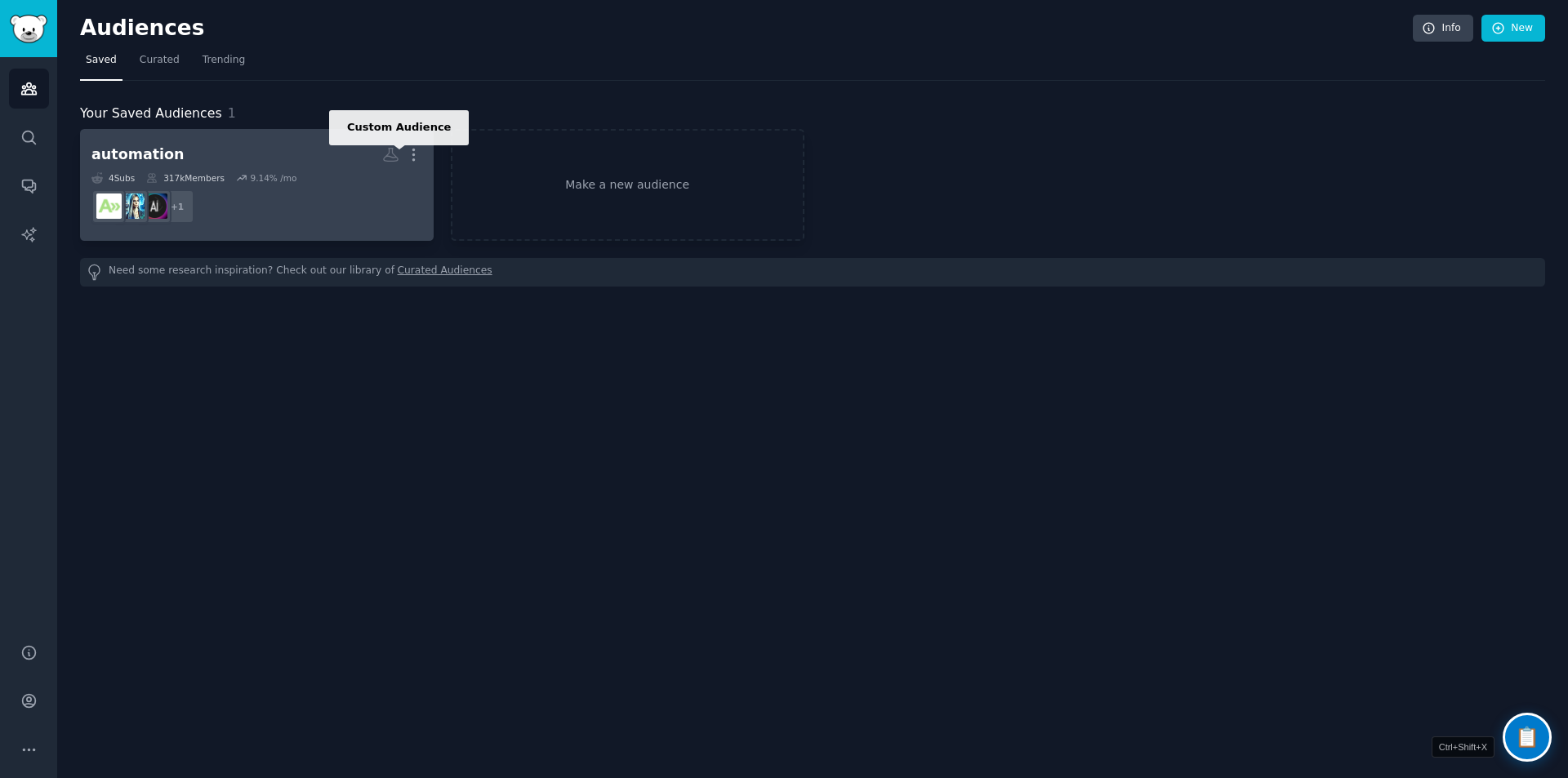
click at [392, 152] on icon at bounding box center [391, 156] width 14 height 14
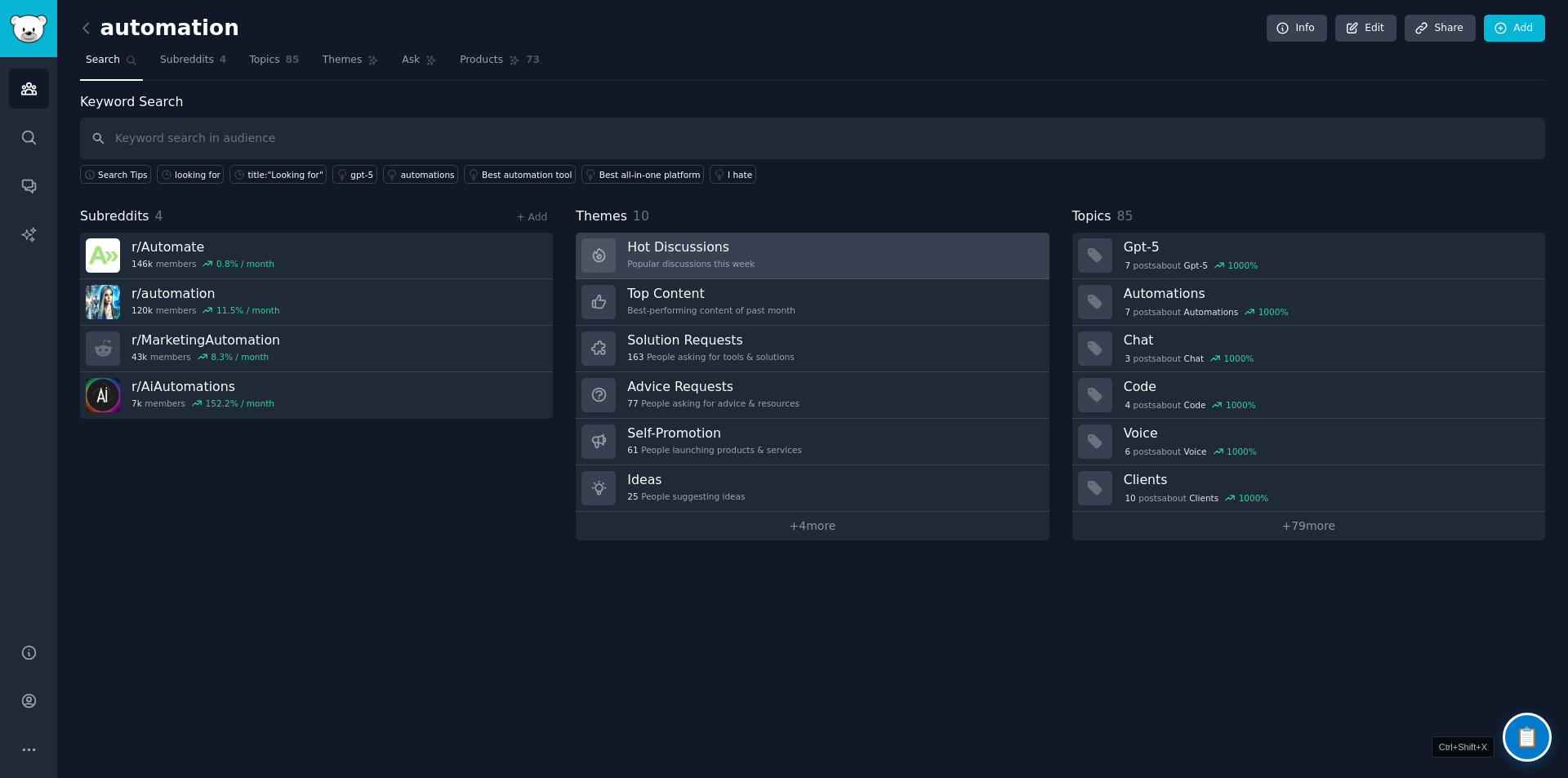
click at [776, 261] on link "Hot Discussions Popular discussions this week" at bounding box center [812, 255] width 473 height 46
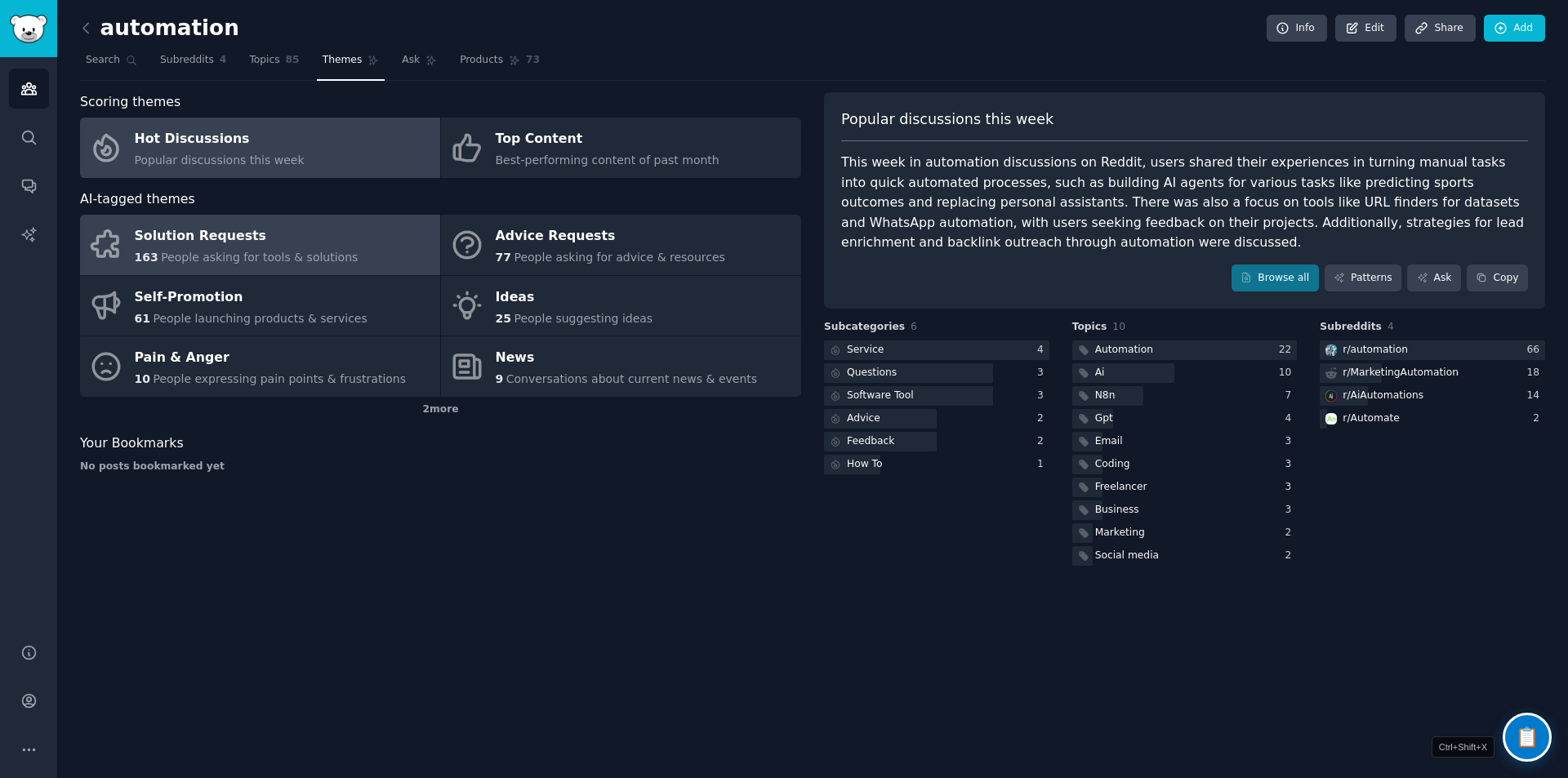
click at [274, 247] on div "Solution Requests" at bounding box center [246, 236] width 224 height 26
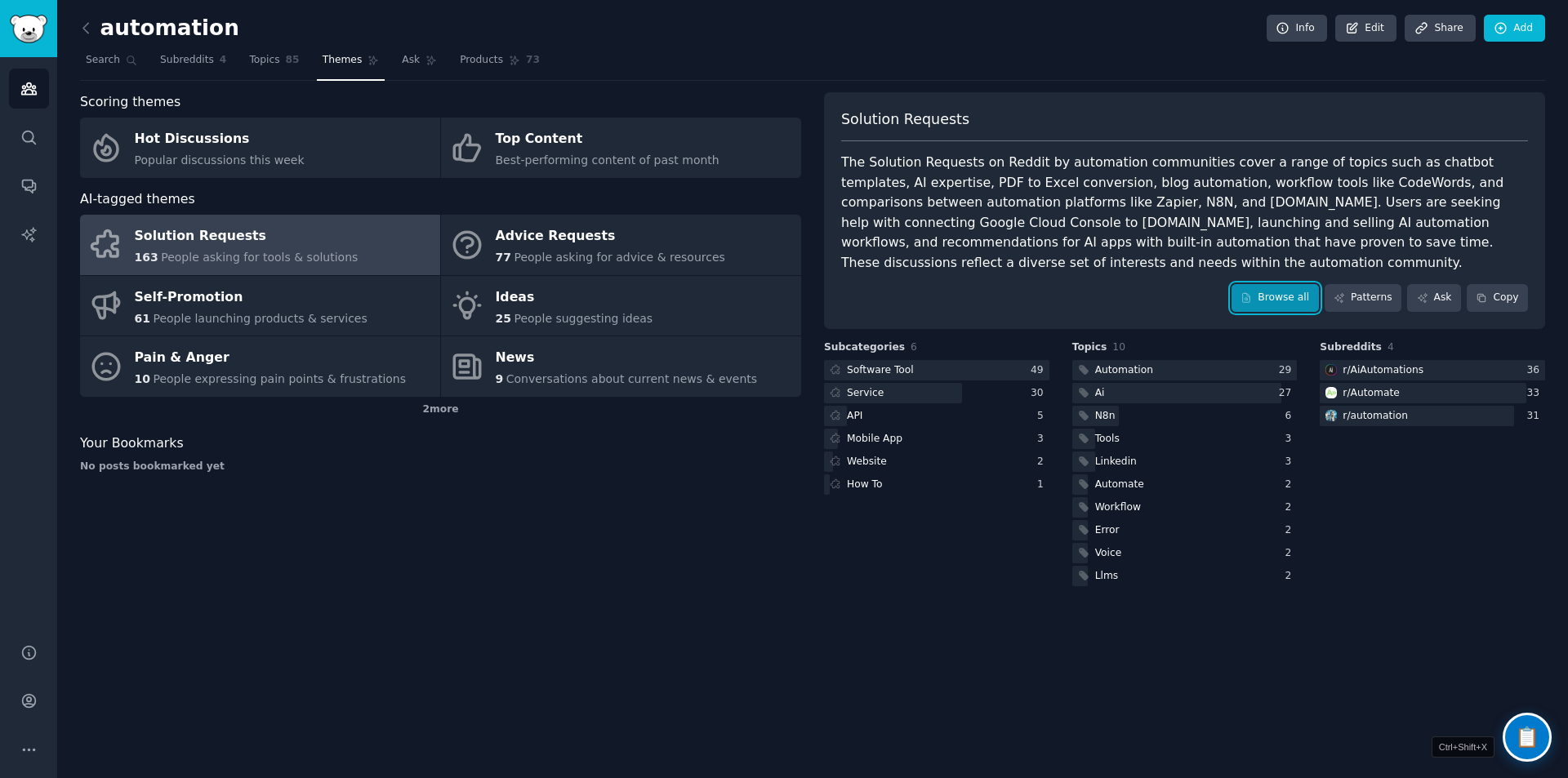
click at [1284, 302] on link "Browse all" at bounding box center [1275, 298] width 87 height 28
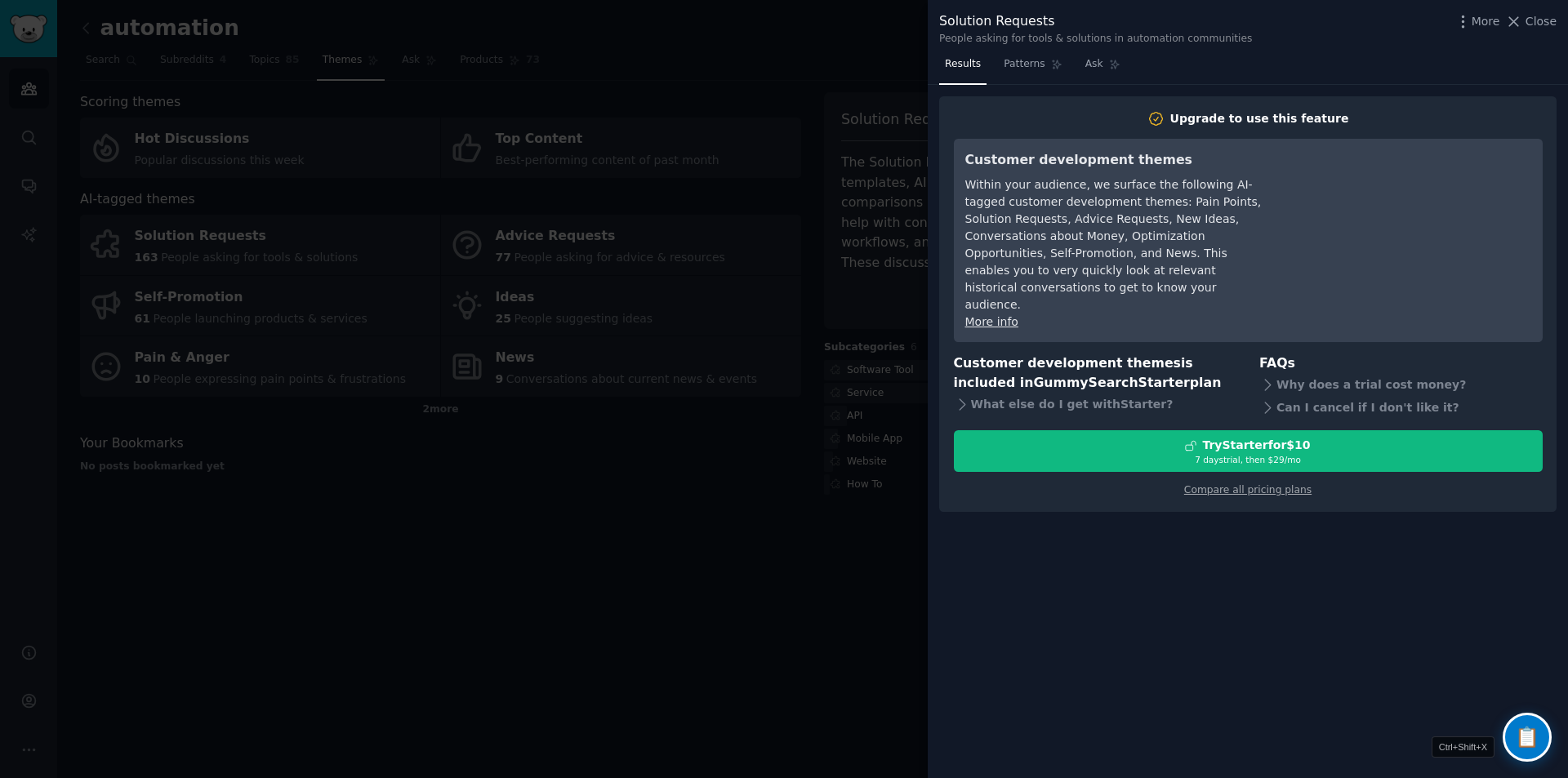
click at [790, 573] on div at bounding box center [784, 389] width 1568 height 778
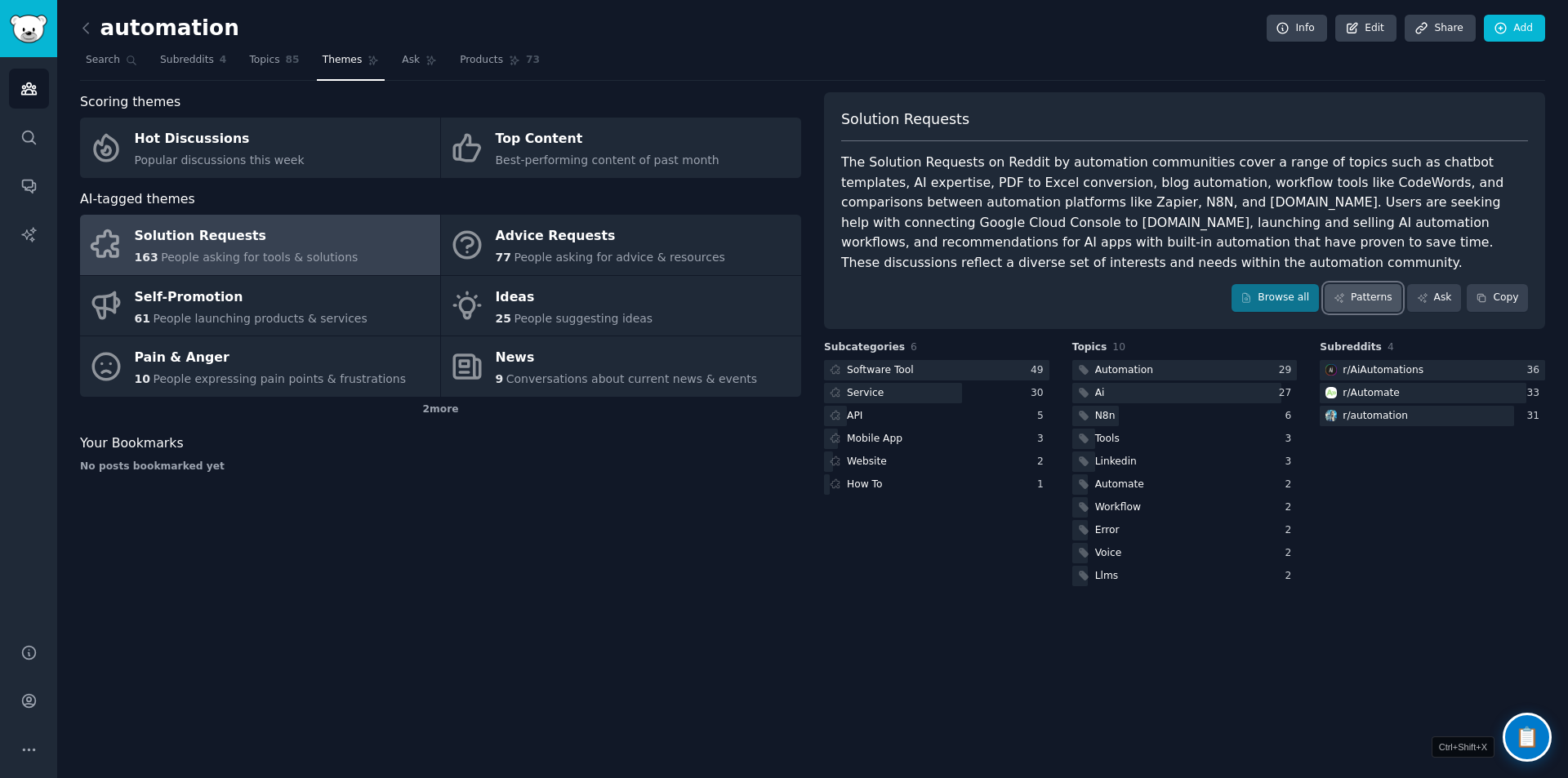
click at [1372, 299] on link "Patterns" at bounding box center [1363, 298] width 76 height 28
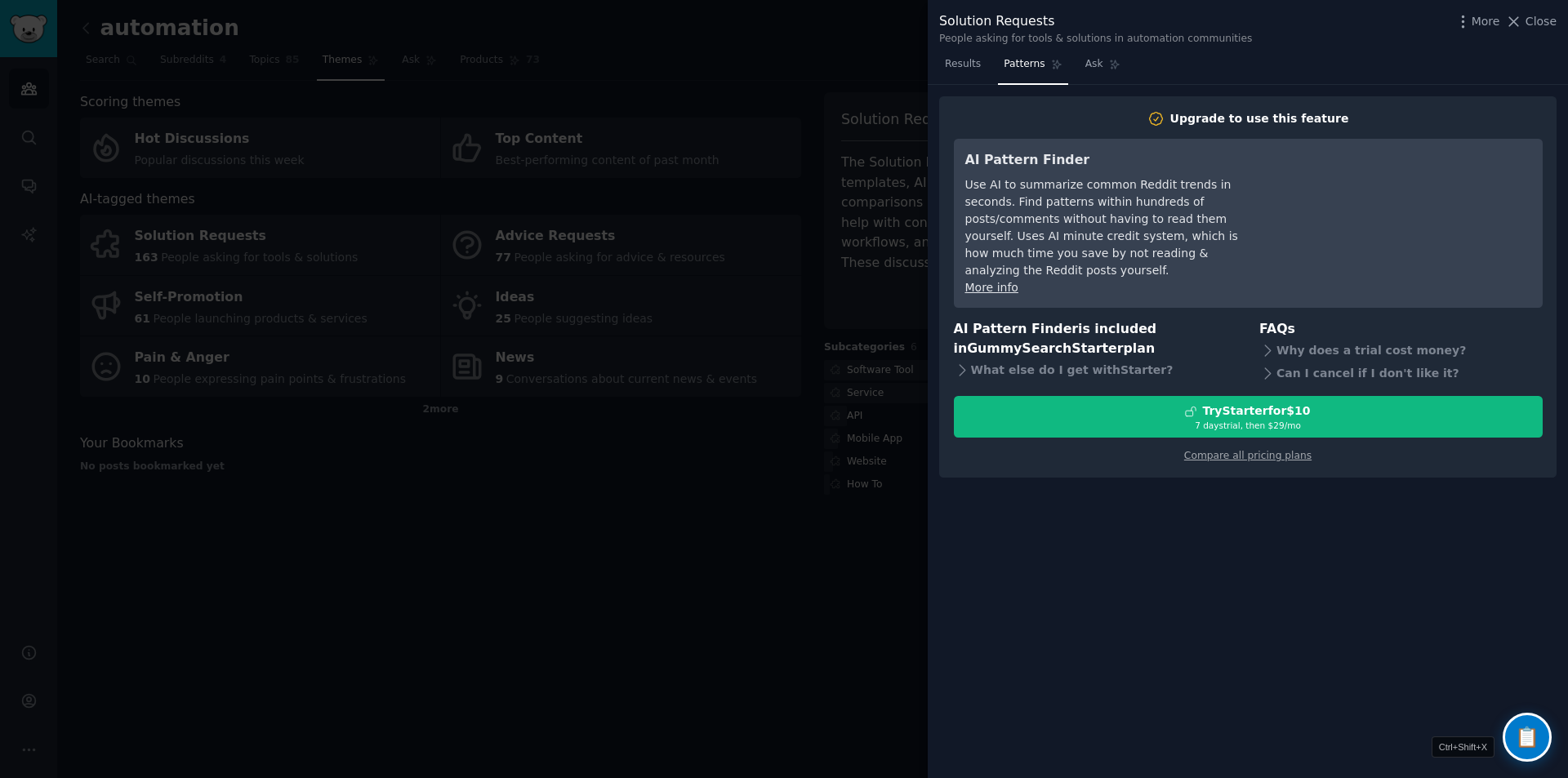
click at [800, 538] on div at bounding box center [784, 389] width 1568 height 778
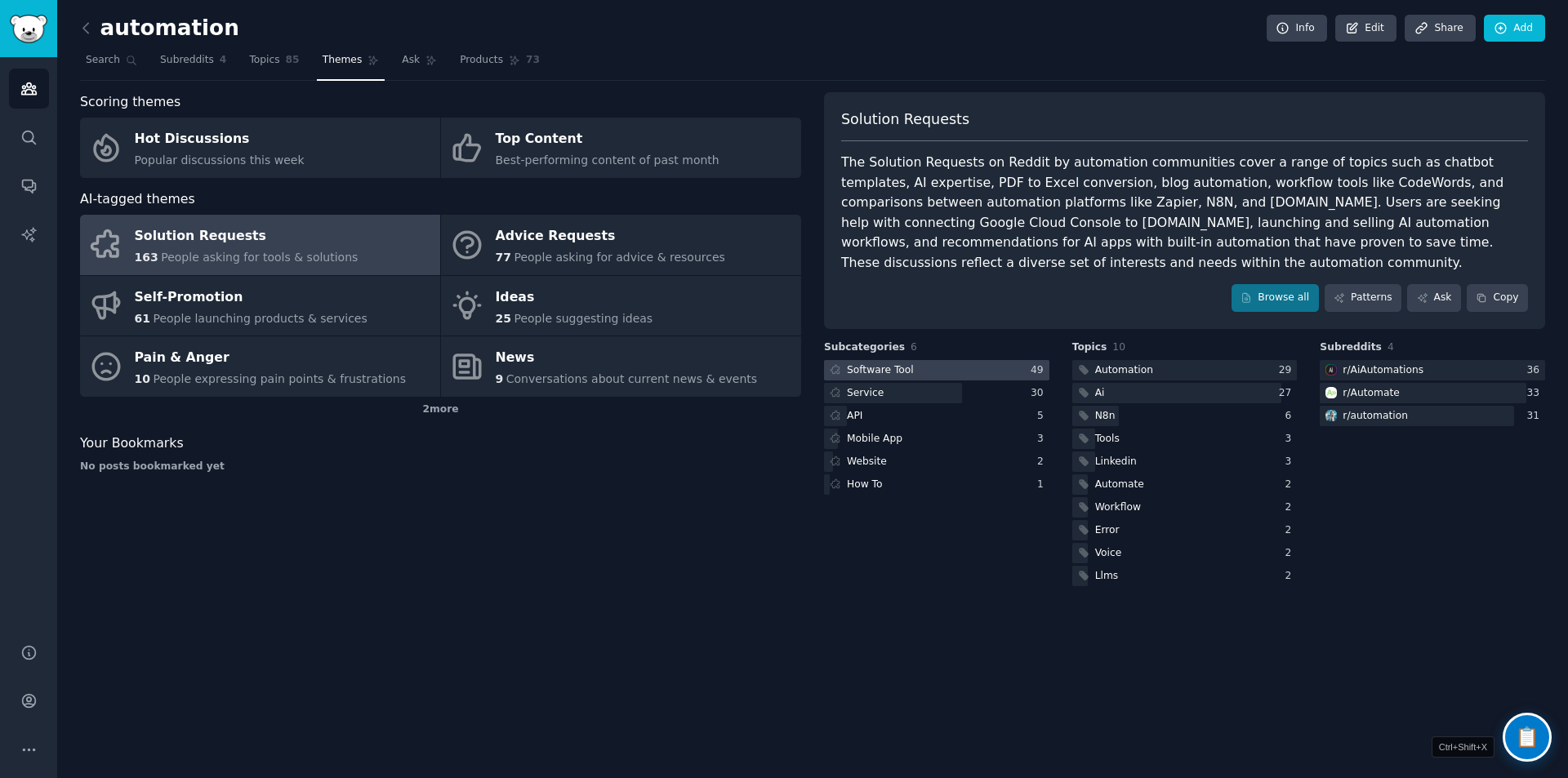
click at [951, 369] on div at bounding box center [936, 370] width 226 height 20
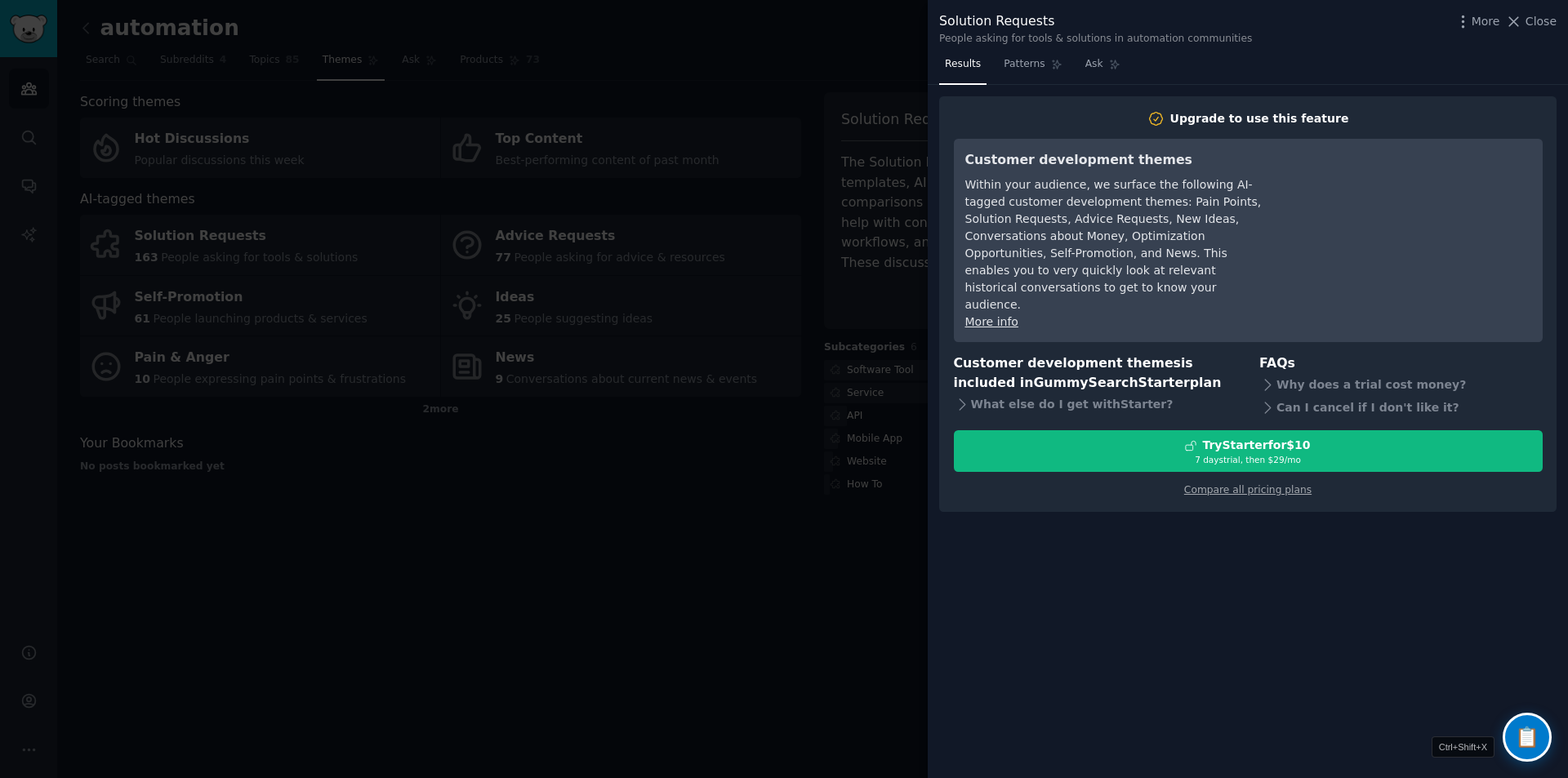
click at [726, 535] on div at bounding box center [784, 389] width 1568 height 778
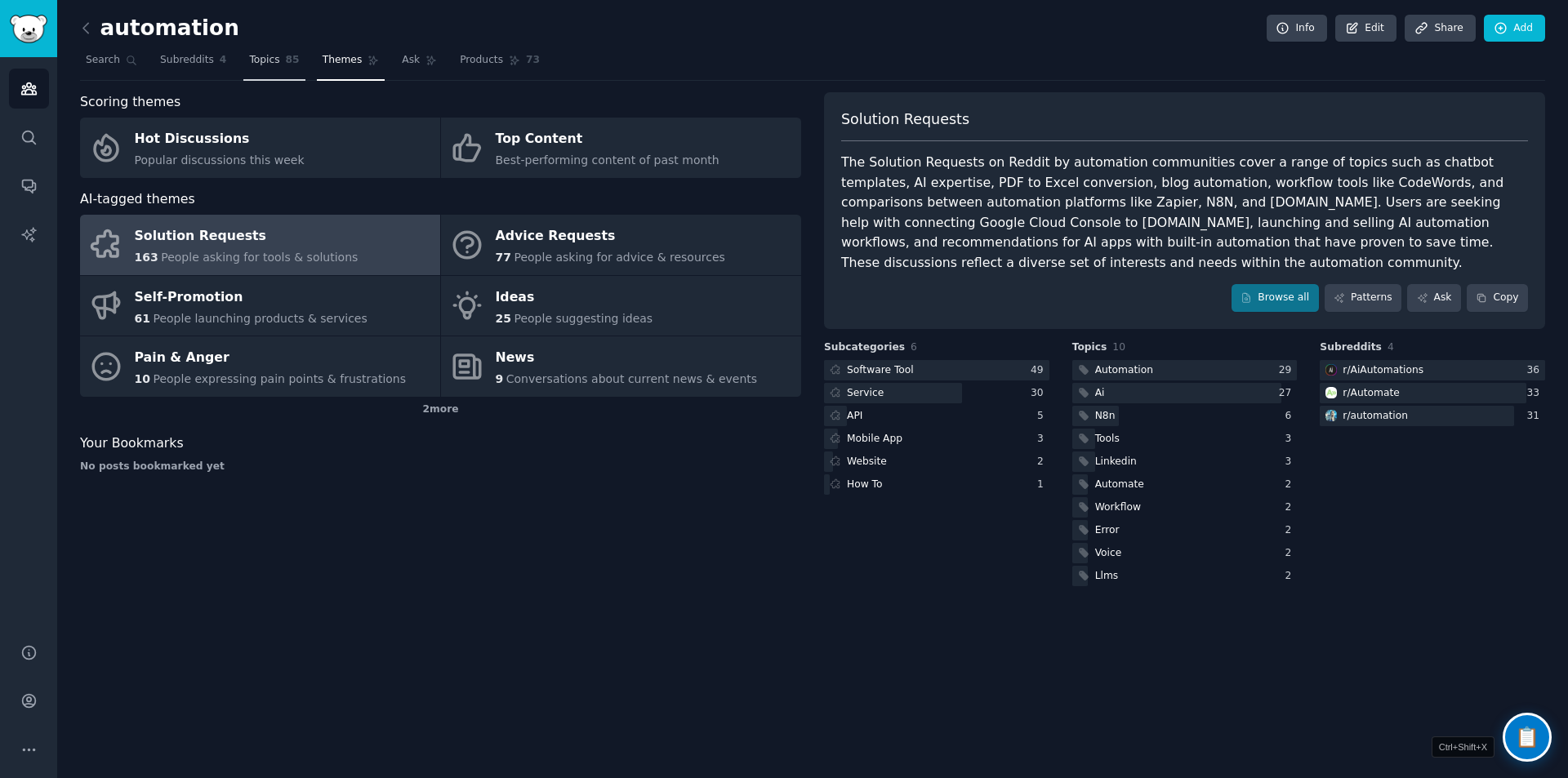
click at [250, 60] on span "Topics" at bounding box center [263, 60] width 30 height 15
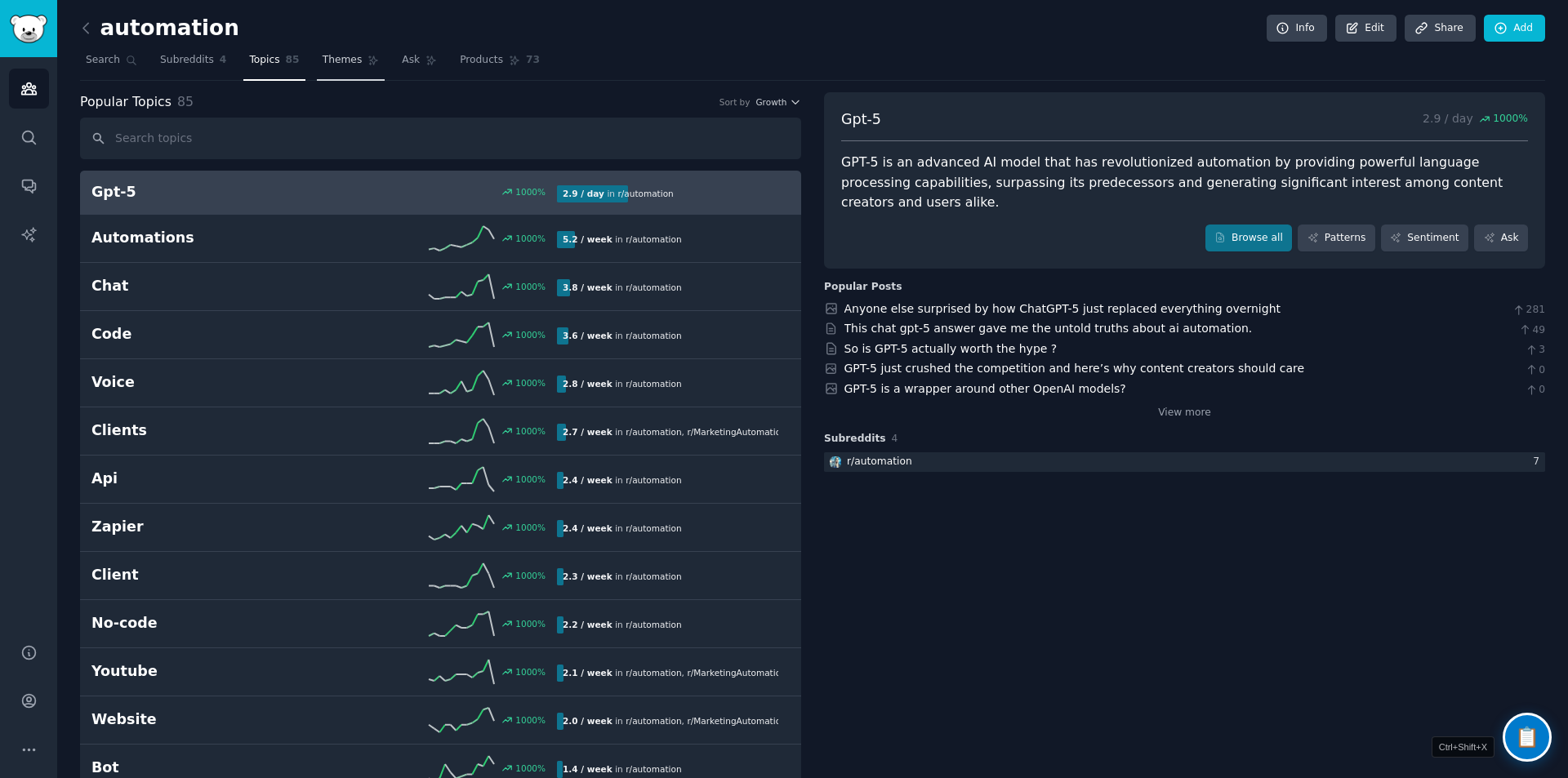
click at [322, 54] on span "Themes" at bounding box center [342, 60] width 40 height 15
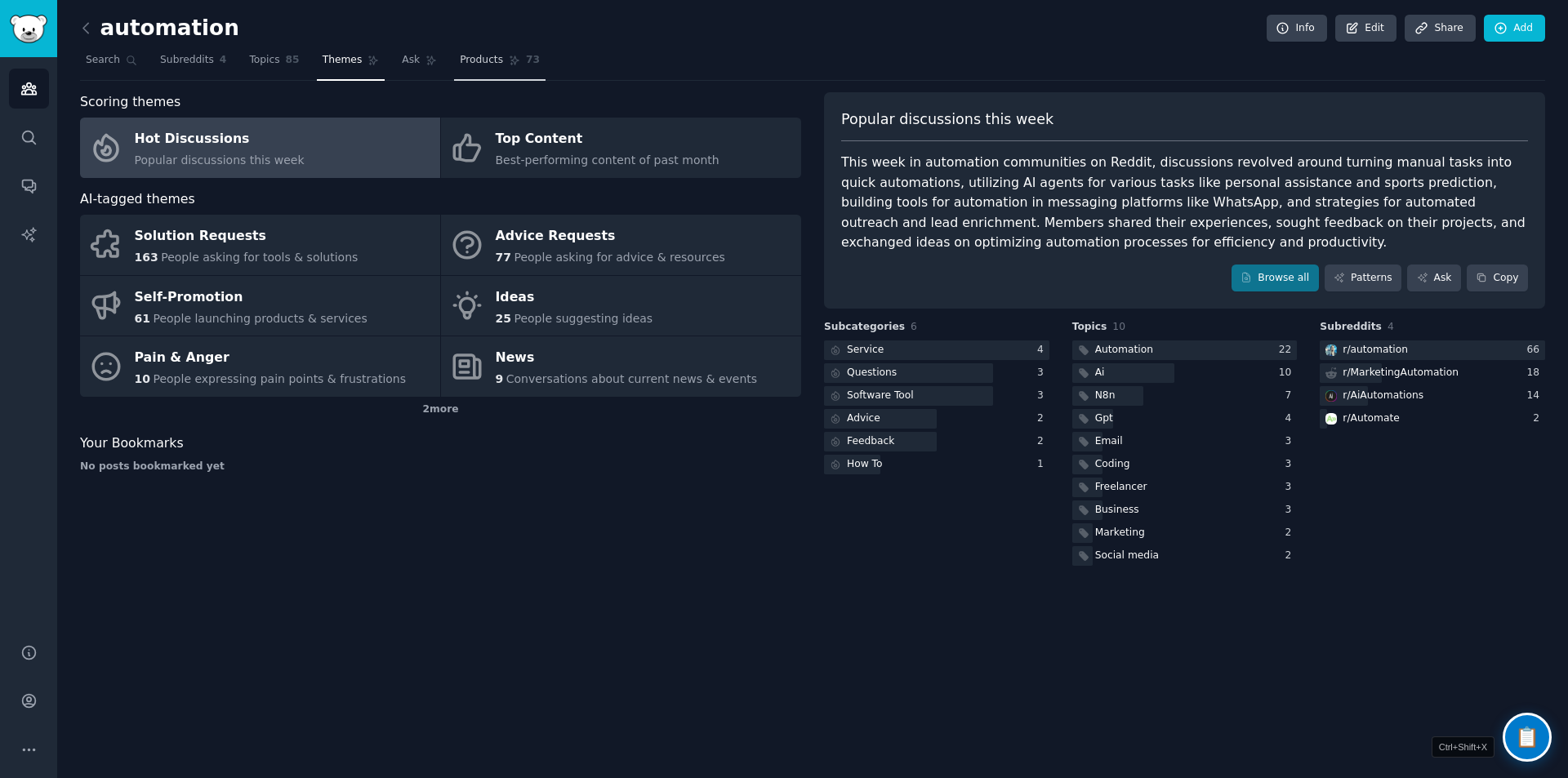
click at [469, 55] on span "Products" at bounding box center [481, 60] width 44 height 15
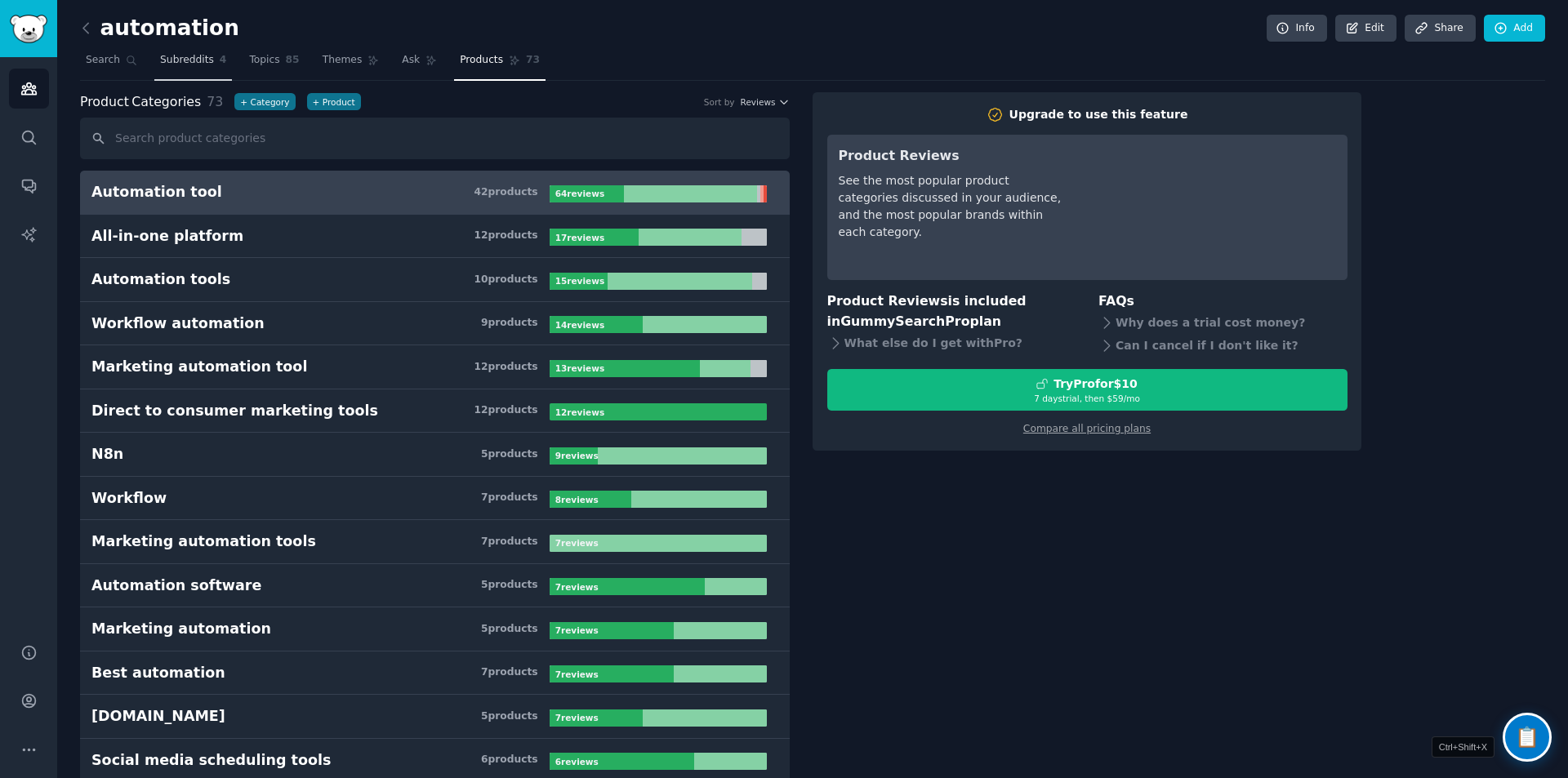
click at [192, 66] on span "Subreddits" at bounding box center [187, 60] width 54 height 15
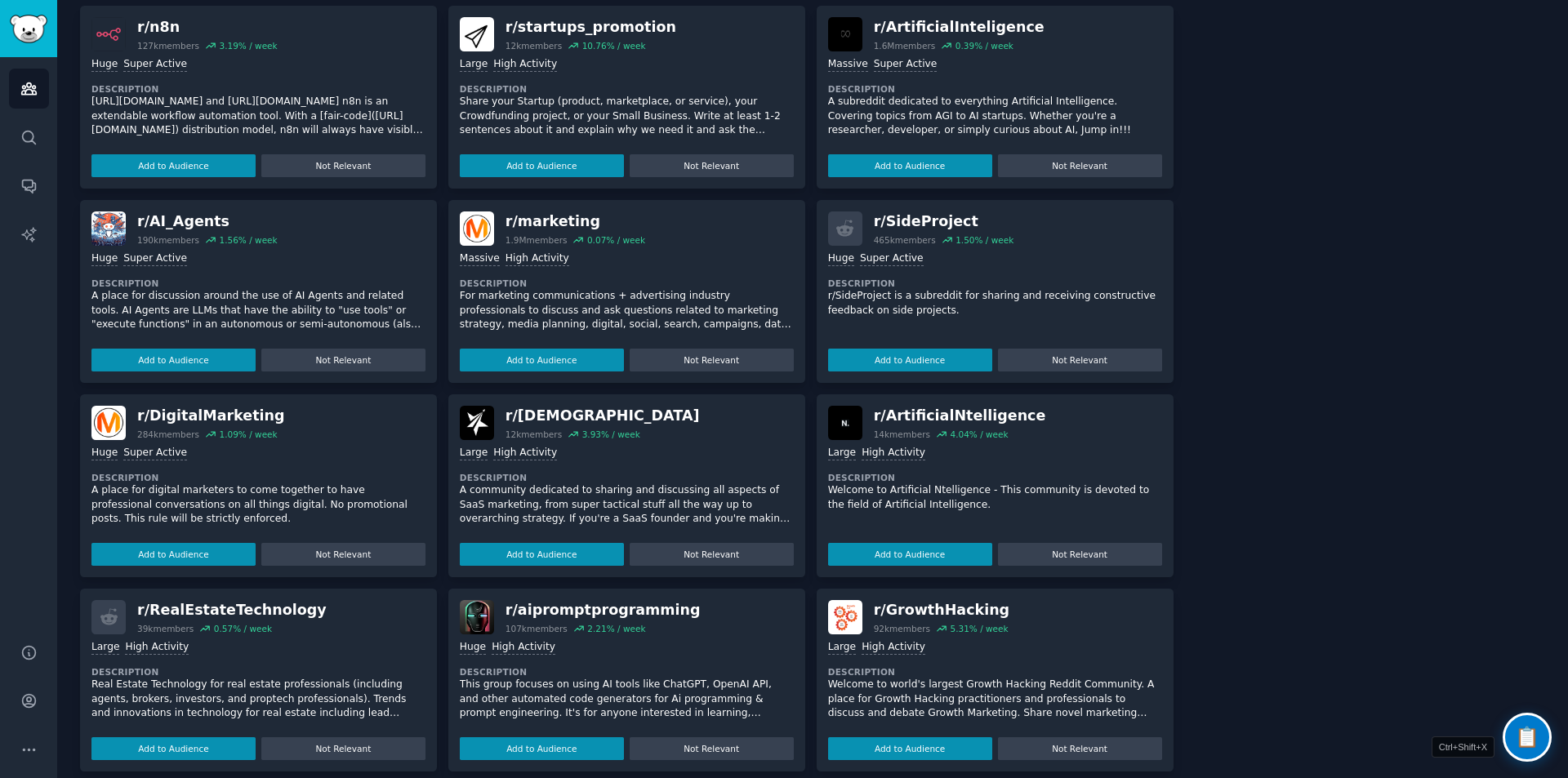
scroll to position [488, 0]
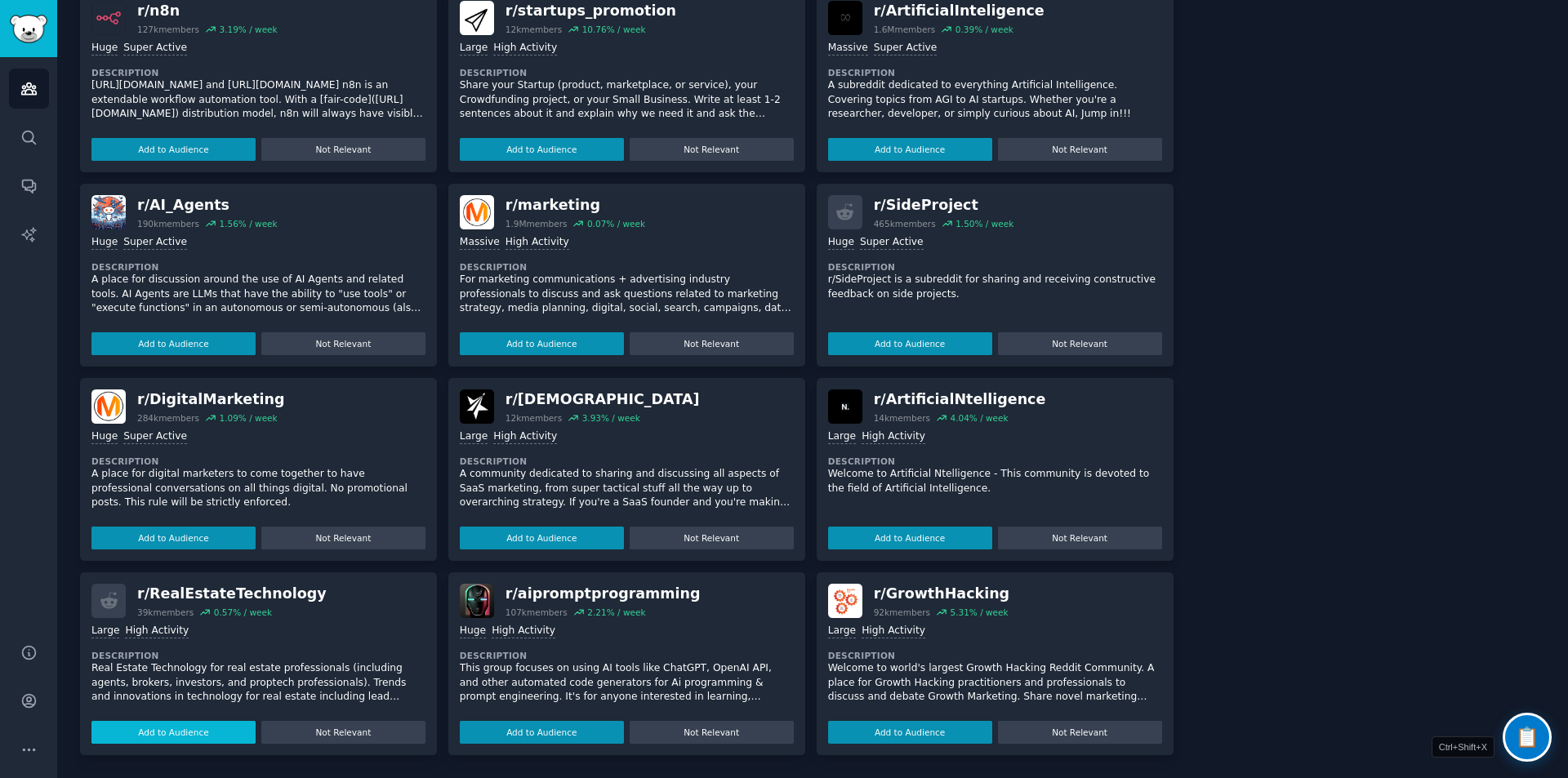
click at [212, 733] on button "Add to Audience" at bounding box center [174, 733] width 165 height 23
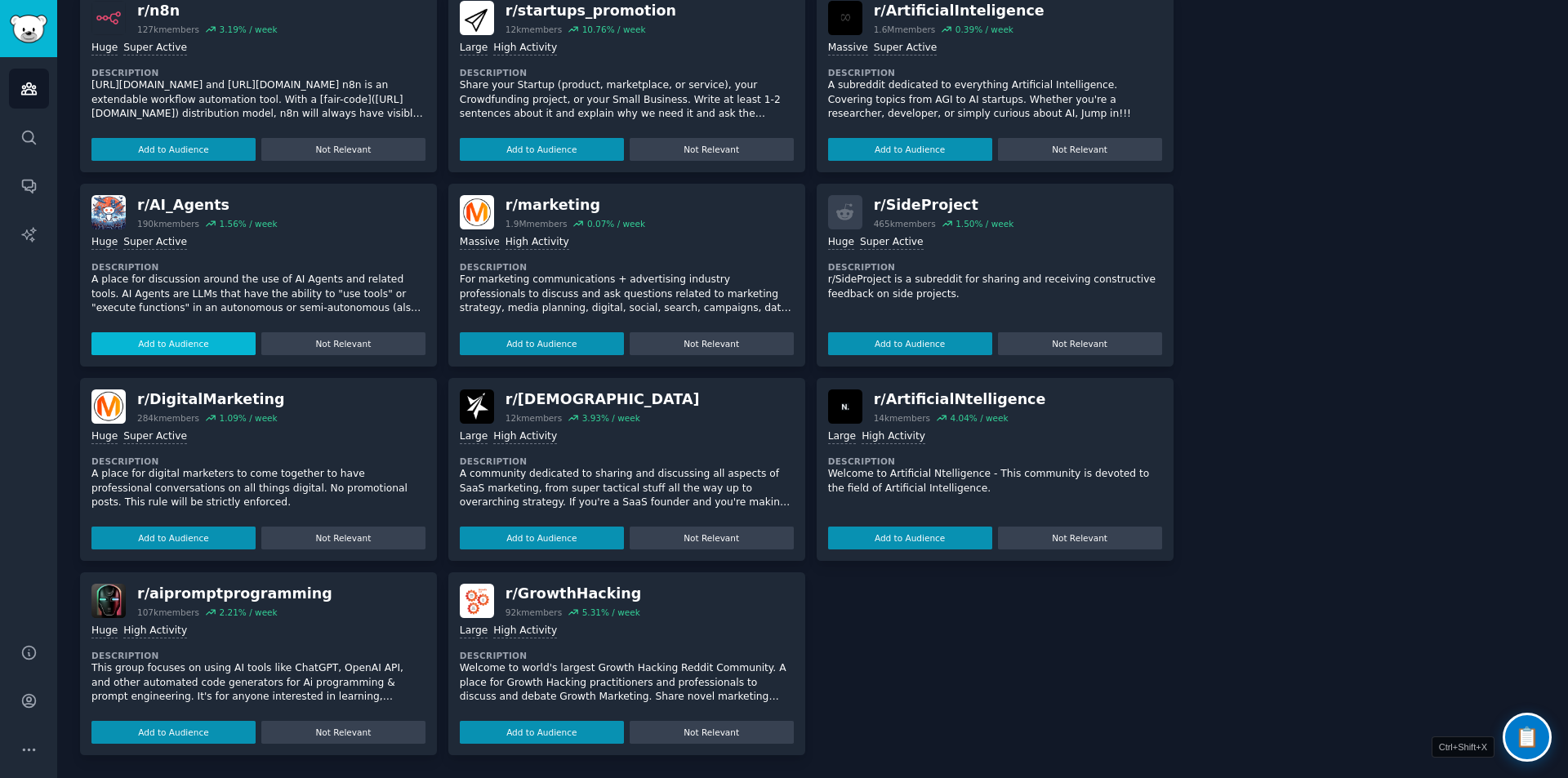
click at [196, 344] on button "Add to Audience" at bounding box center [174, 344] width 165 height 23
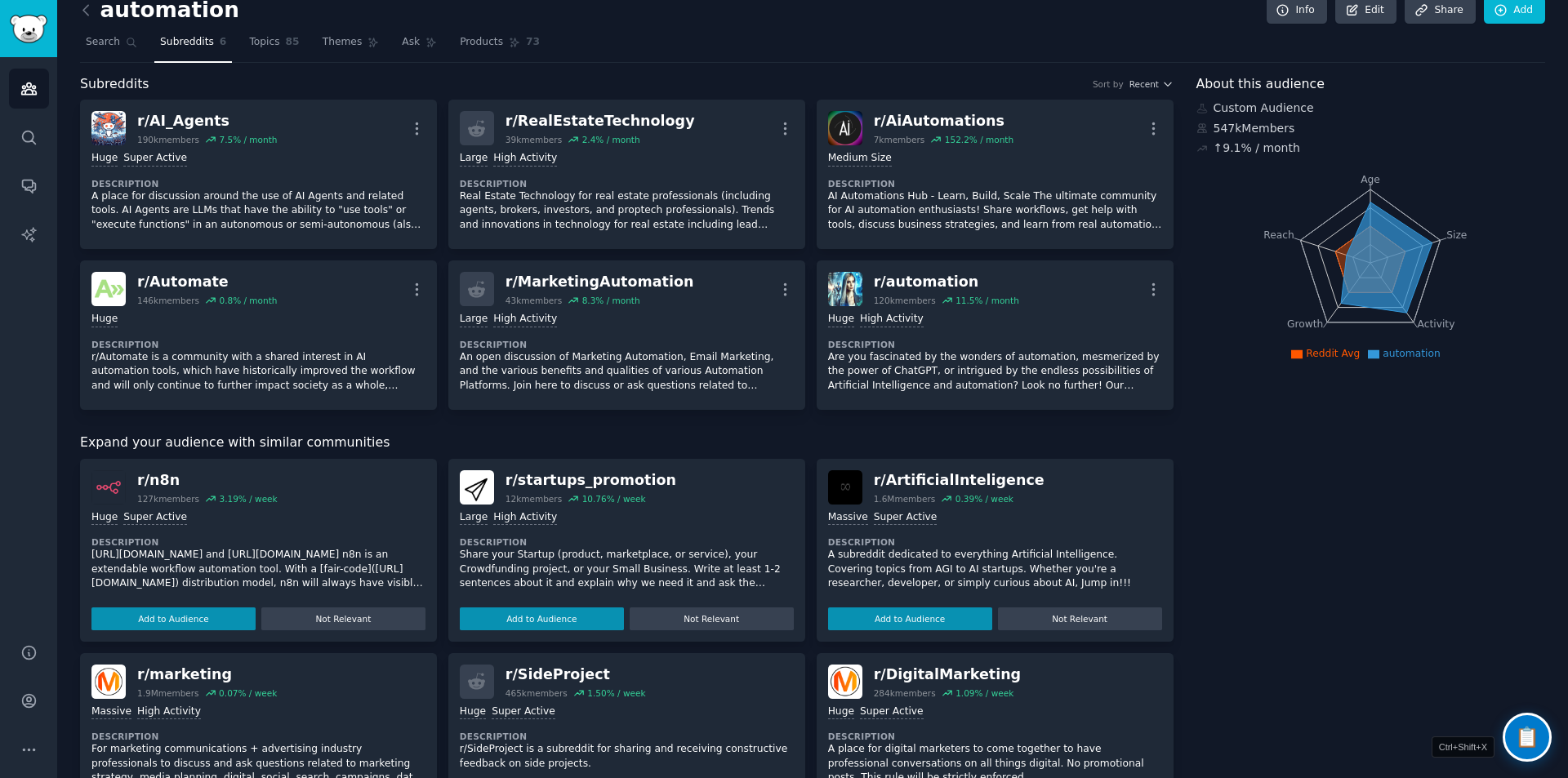
scroll to position [15, 0]
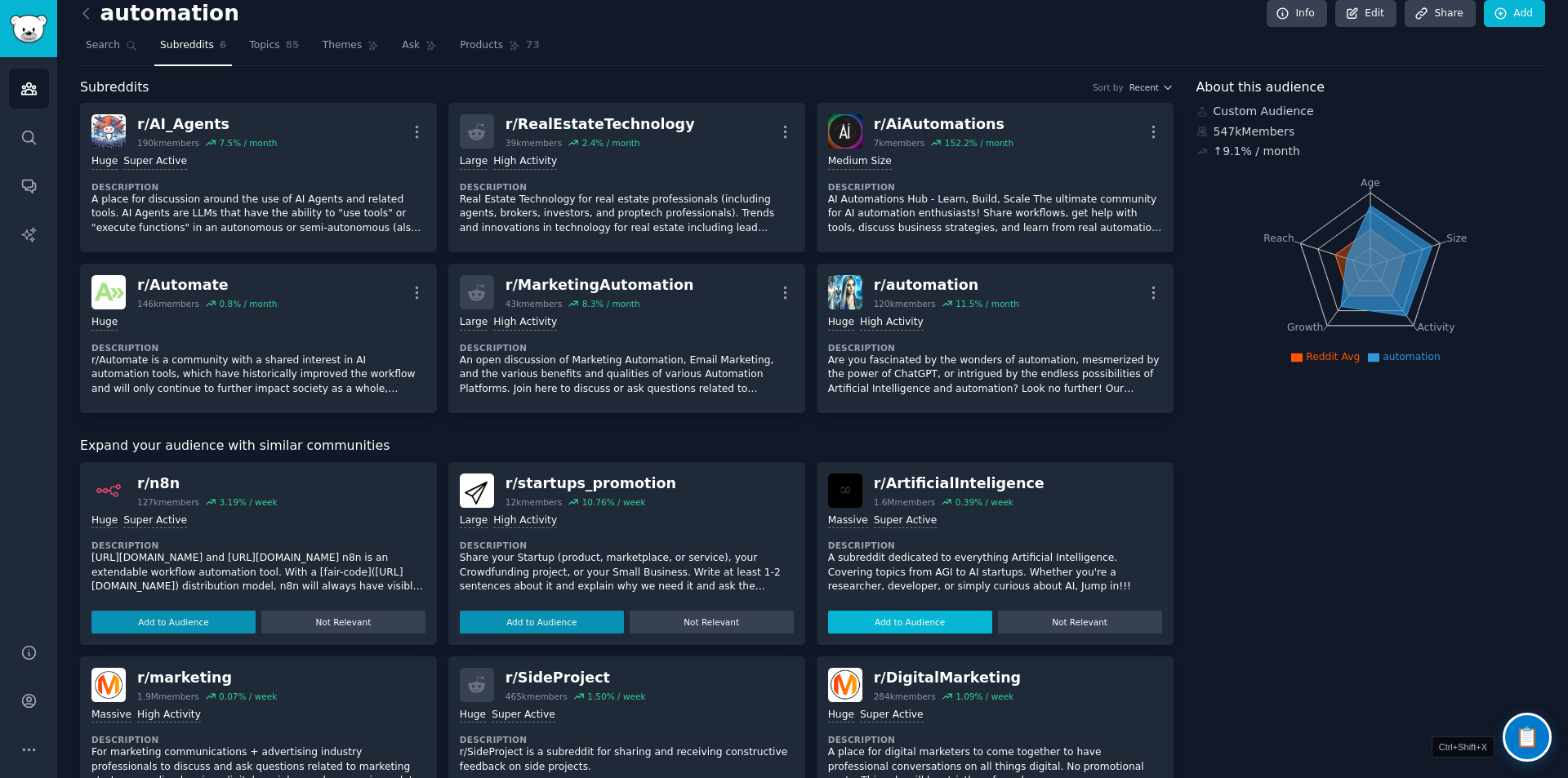
click at [896, 618] on button "Add to Audience" at bounding box center [911, 622] width 165 height 23
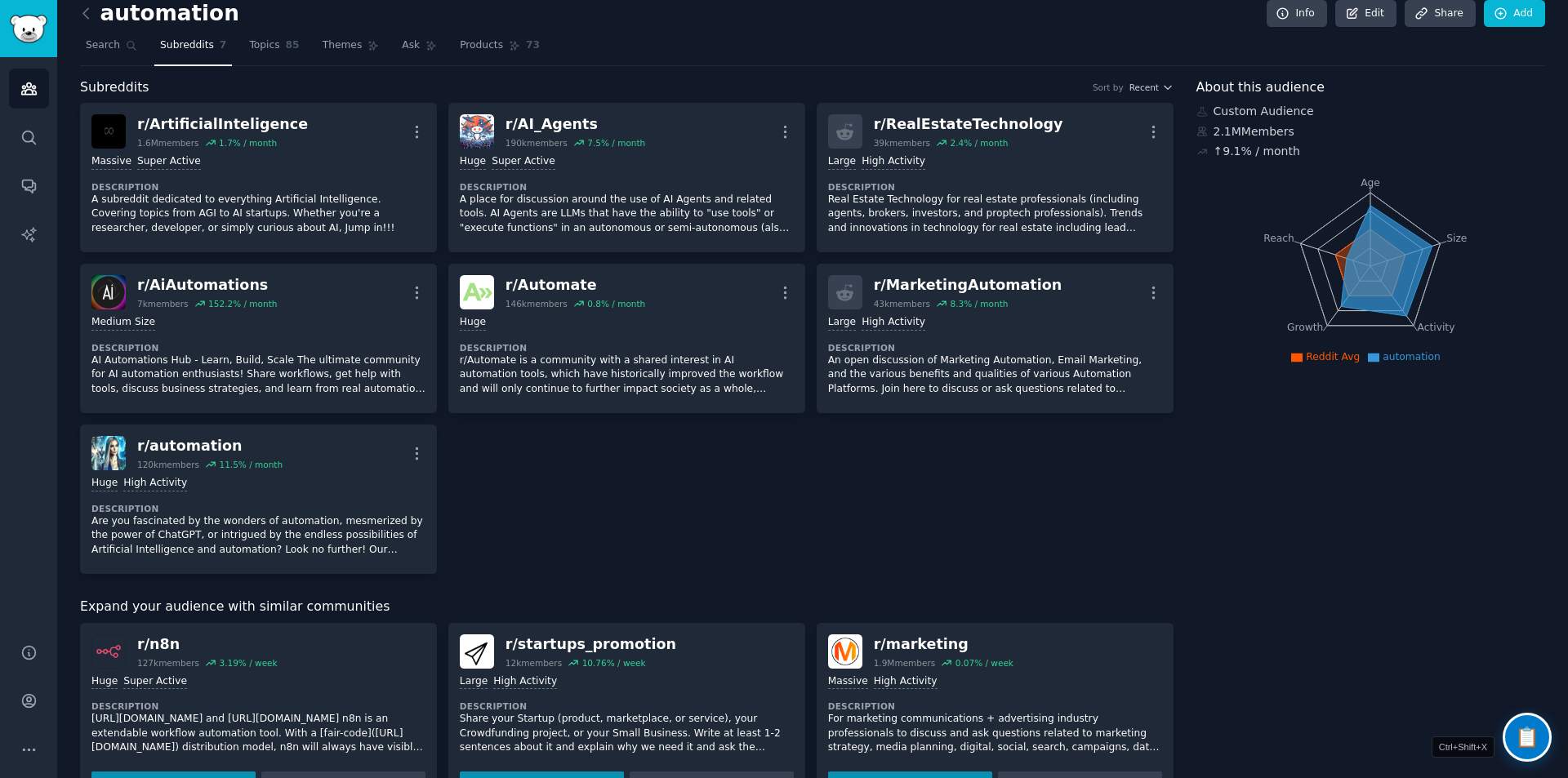
click at [176, 50] on span "Subreddits" at bounding box center [187, 45] width 54 height 15
click at [249, 49] on span "Topics" at bounding box center [263, 45] width 30 height 15
